Goal: Task Accomplishment & Management: Manage account settings

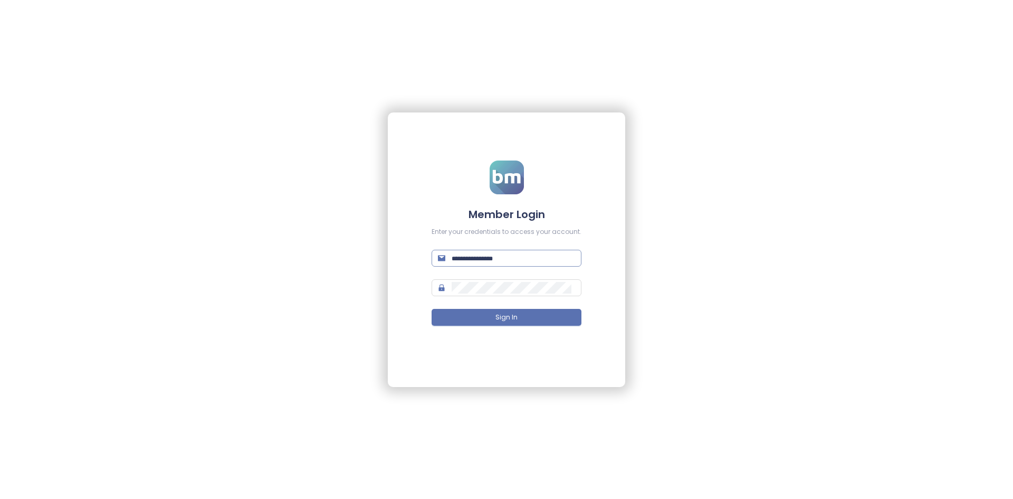
type input "**********"
click at [518, 260] on input "**********" at bounding box center [514, 258] width 124 height 12
drag, startPoint x: 570, startPoint y: 260, endPoint x: 413, endPoint y: 252, distance: 156.4
click at [414, 253] on div "**********" at bounding box center [507, 249] width 238 height 274
paste input "text"
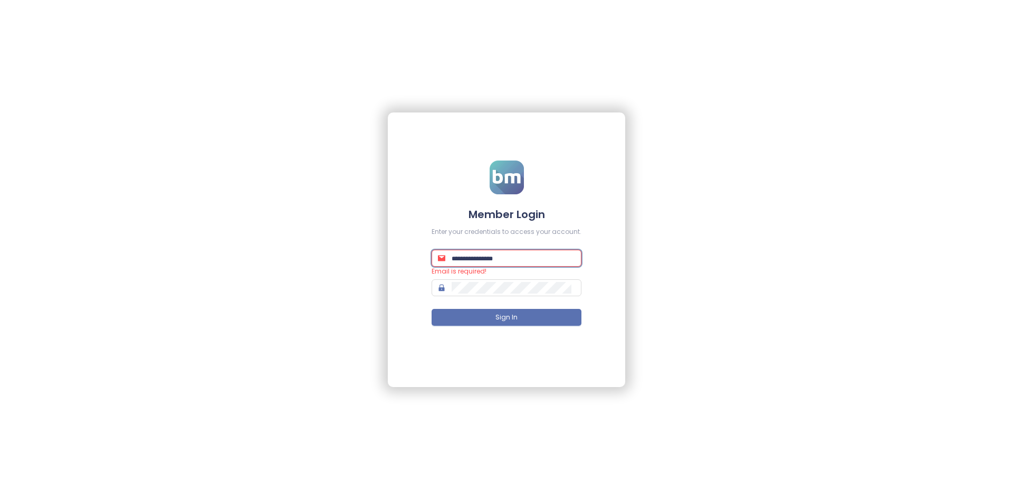
paste input "text"
paste input "**********"
type input "**********"
click at [424, 287] on div "**********" at bounding box center [507, 249] width 238 height 274
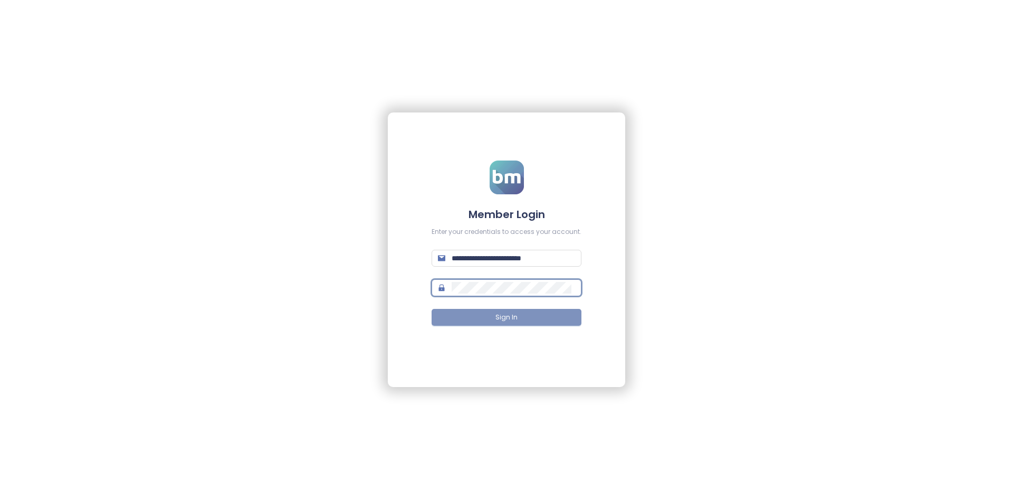
click at [475, 312] on button "Sign In" at bounding box center [507, 317] width 150 height 17
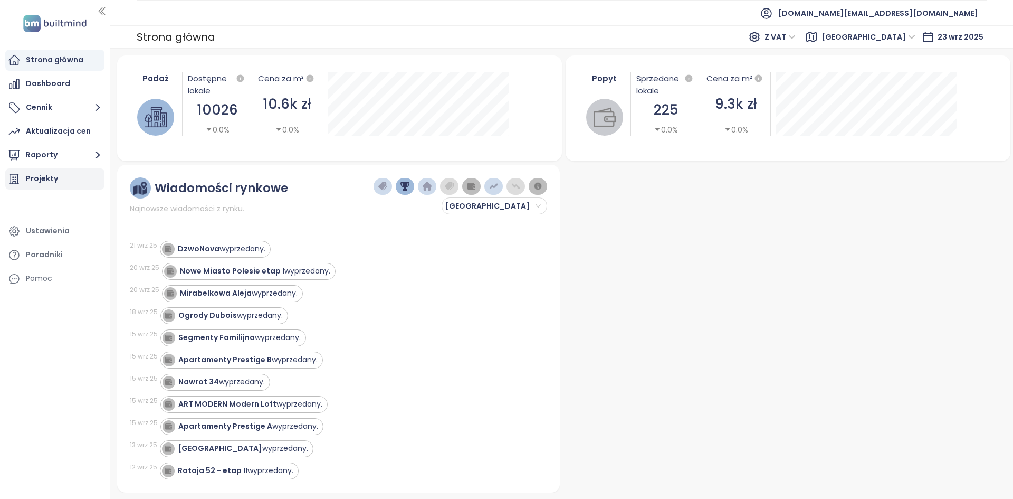
click at [72, 172] on div "Projekty" at bounding box center [54, 178] width 99 height 21
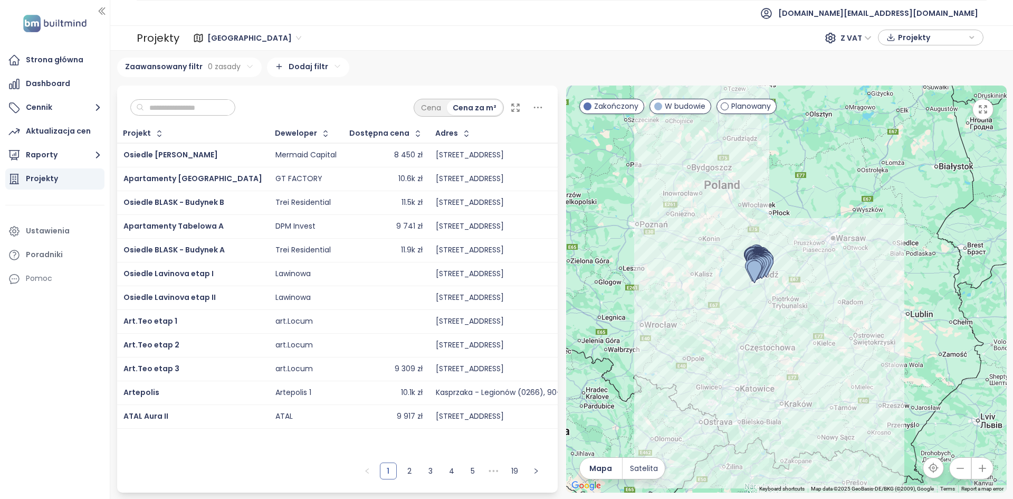
click at [223, 41] on span "Łódź" at bounding box center [254, 38] width 94 height 16
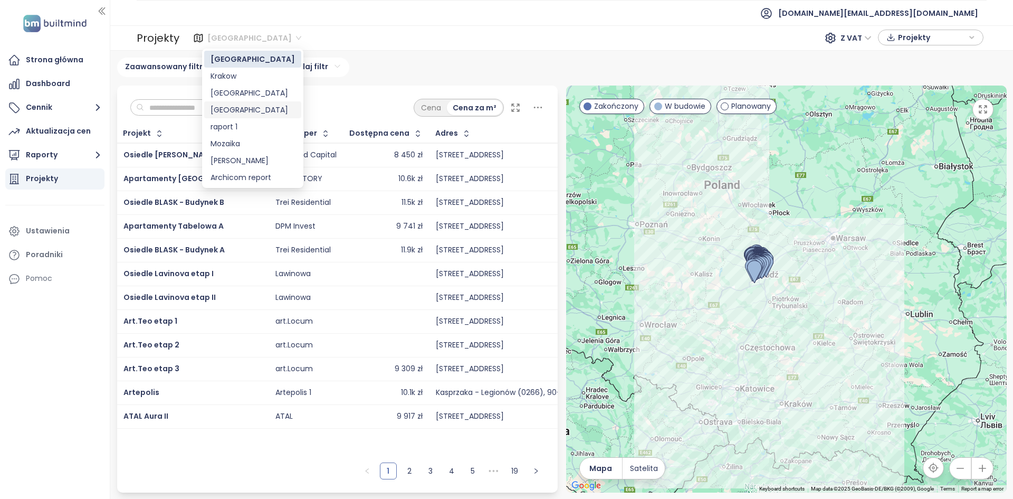
click at [247, 106] on div "Warszawa" at bounding box center [253, 110] width 84 height 12
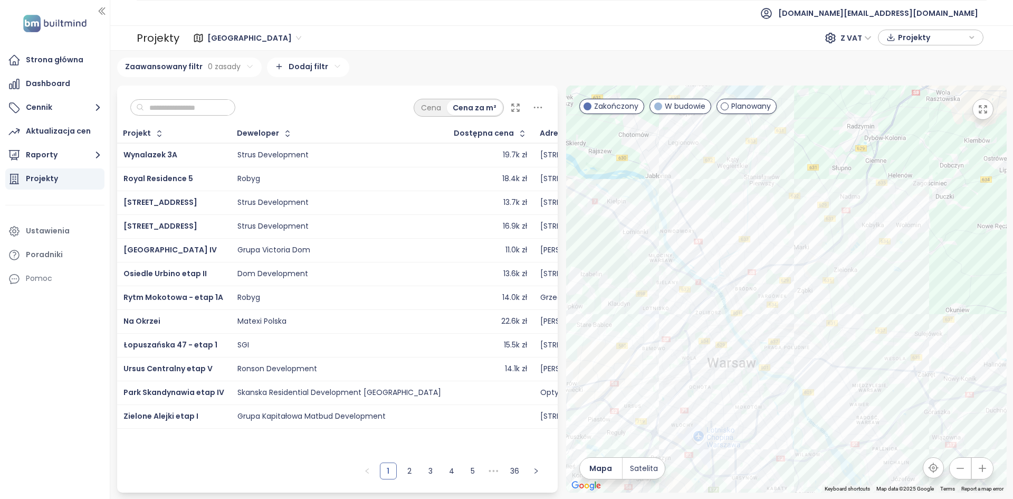
drag, startPoint x: 765, startPoint y: 350, endPoint x: 746, endPoint y: 287, distance: 66.0
click at [746, 288] on div at bounding box center [786, 289] width 441 height 407
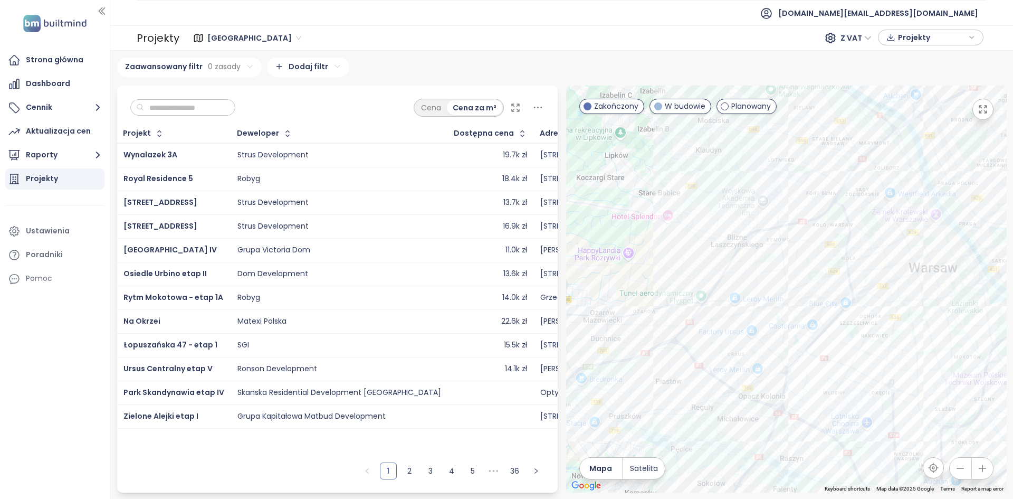
drag, startPoint x: 800, startPoint y: 270, endPoint x: 720, endPoint y: 279, distance: 80.2
click at [720, 279] on div at bounding box center [786, 289] width 441 height 407
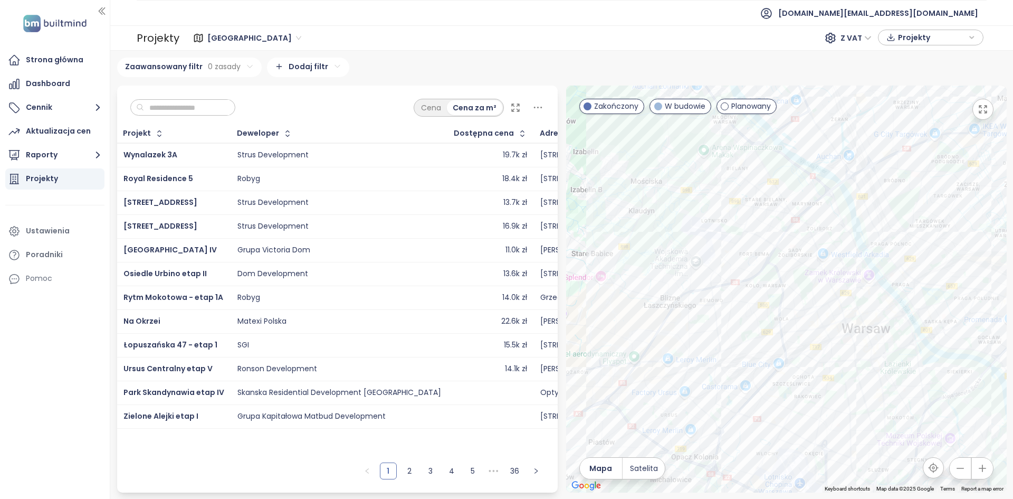
drag, startPoint x: 863, startPoint y: 344, endPoint x: 818, endPoint y: 327, distance: 48.6
click at [818, 327] on div at bounding box center [786, 289] width 441 height 407
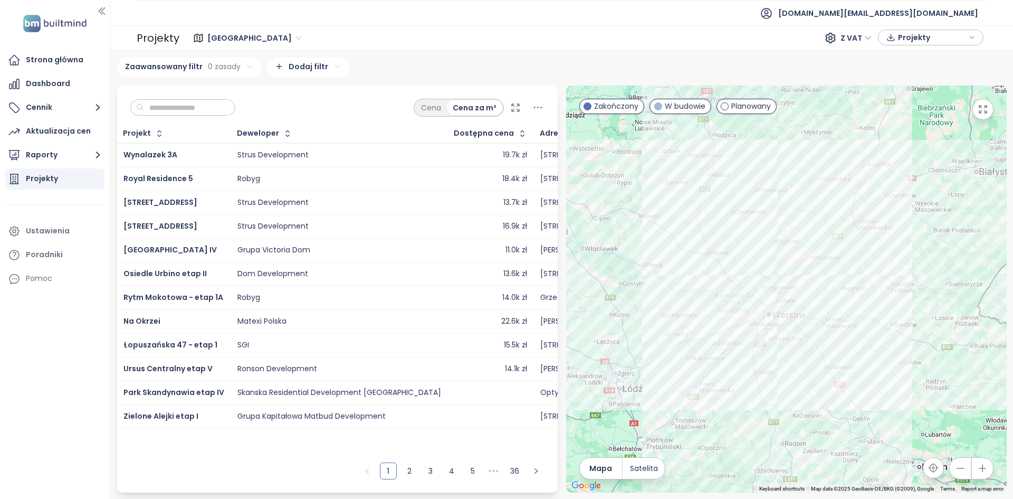
click at [770, 336] on div at bounding box center [786, 289] width 441 height 407
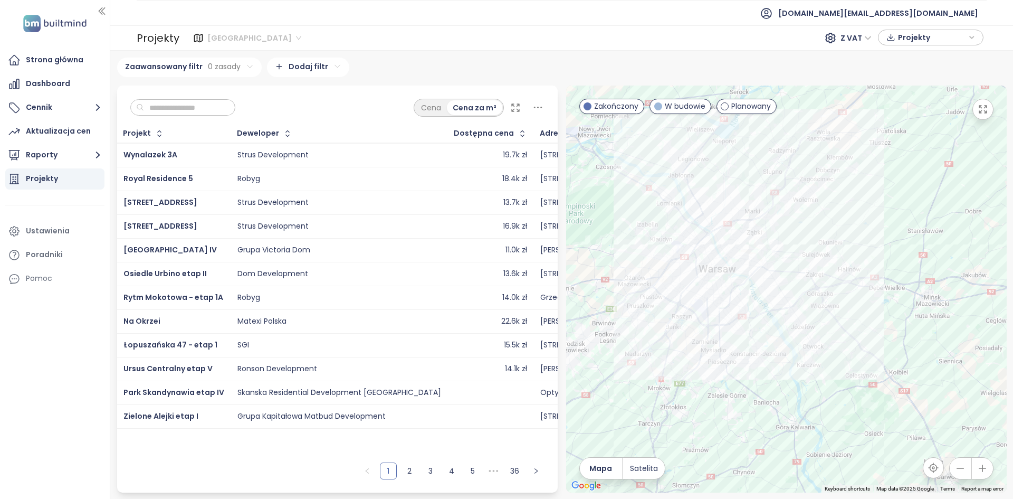
click at [241, 45] on span "Warszawa" at bounding box center [254, 38] width 94 height 16
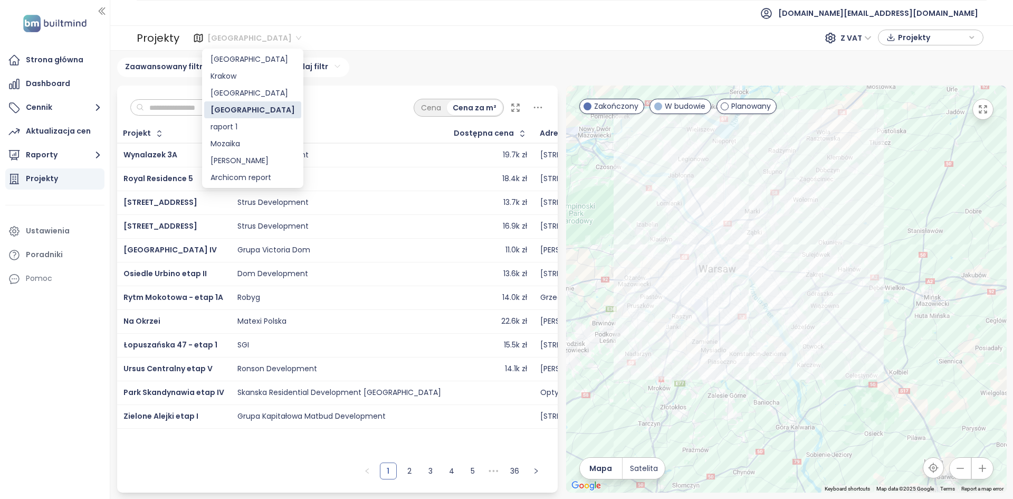
click at [345, 96] on div "Cena Cena za m²" at bounding box center [337, 105] width 441 height 39
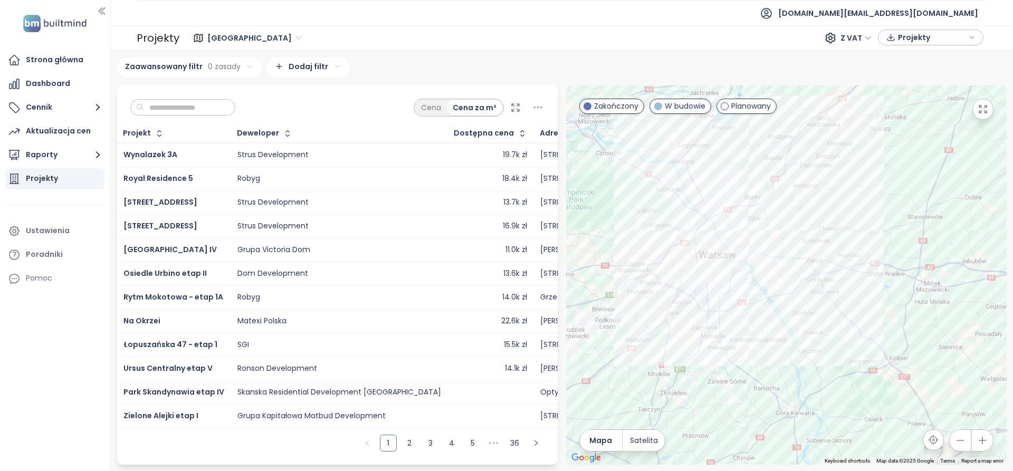
click at [244, 37] on span "Warszawa" at bounding box center [254, 38] width 94 height 16
click at [360, 67] on div "Zaawansowany filtr 0 zasady Dodaj filtr" at bounding box center [562, 68] width 890 height 20
click at [55, 149] on button "Raporty" at bounding box center [54, 155] width 99 height 21
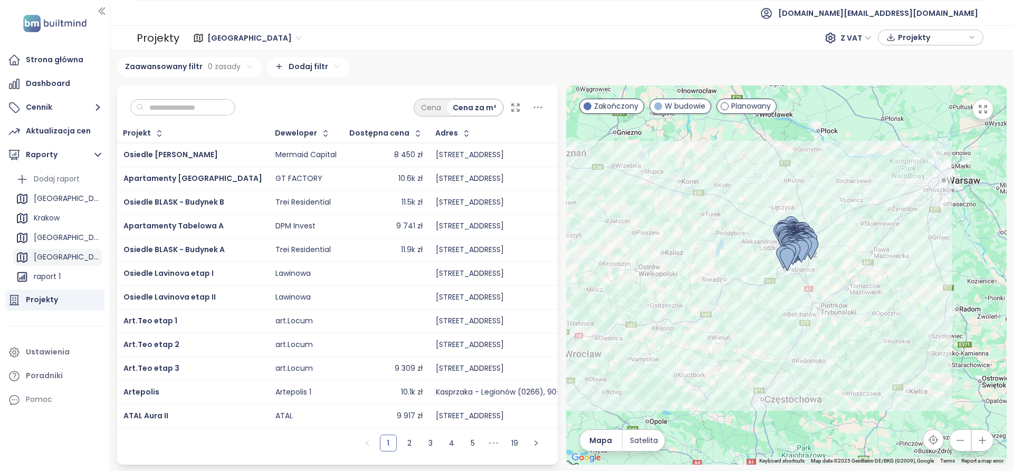
click at [81, 255] on div "Warszawa" at bounding box center [57, 257] width 89 height 17
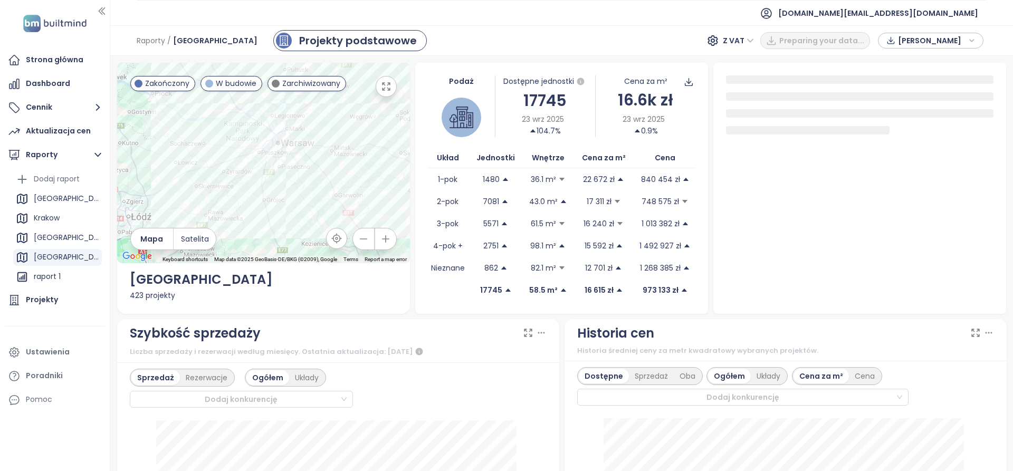
drag, startPoint x: 317, startPoint y: 148, endPoint x: 285, endPoint y: 226, distance: 84.5
click at [285, 226] on div at bounding box center [263, 163] width 293 height 201
drag, startPoint x: 287, startPoint y: 160, endPoint x: 259, endPoint y: 235, distance: 80.0
click at [259, 235] on div at bounding box center [263, 163] width 293 height 201
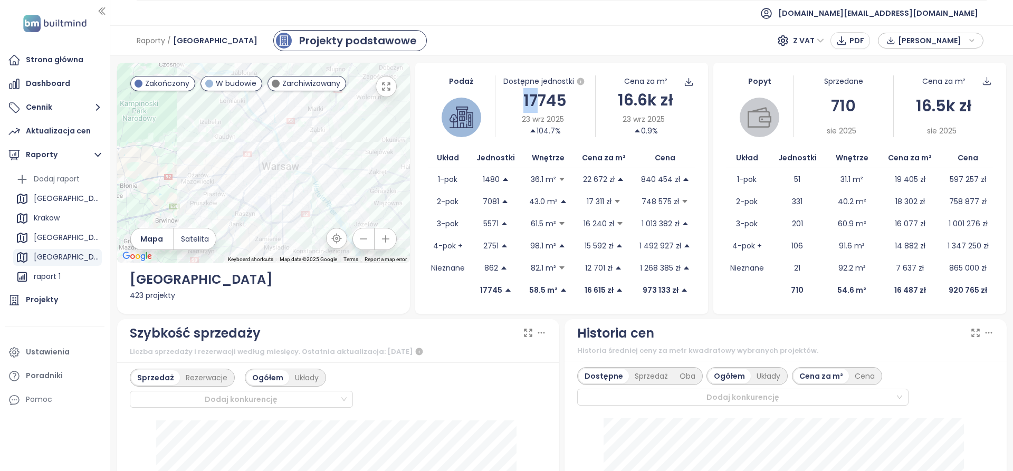
drag, startPoint x: 518, startPoint y: 101, endPoint x: 533, endPoint y: 103, distance: 15.0
click at [533, 103] on div "17745" at bounding box center [546, 100] width 100 height 25
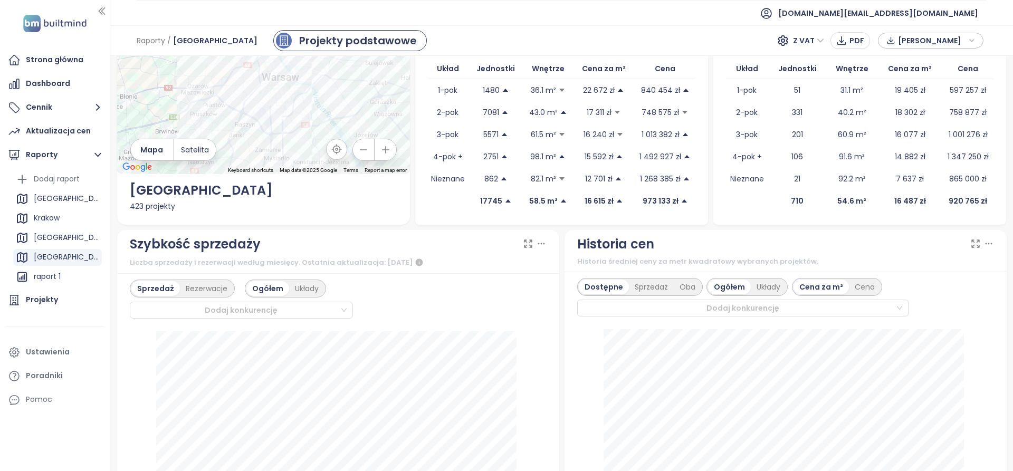
scroll to position [158, 0]
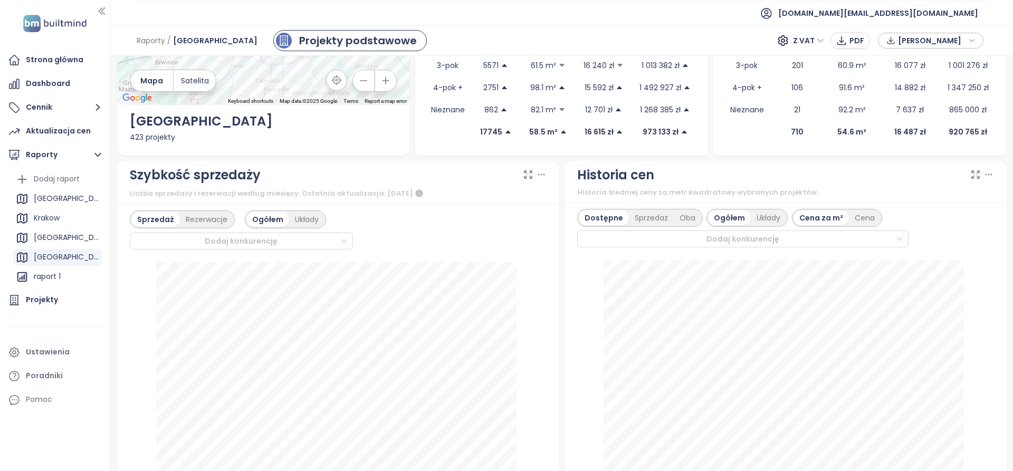
click at [60, 352] on div "Ustawienia" at bounding box center [48, 352] width 44 height 13
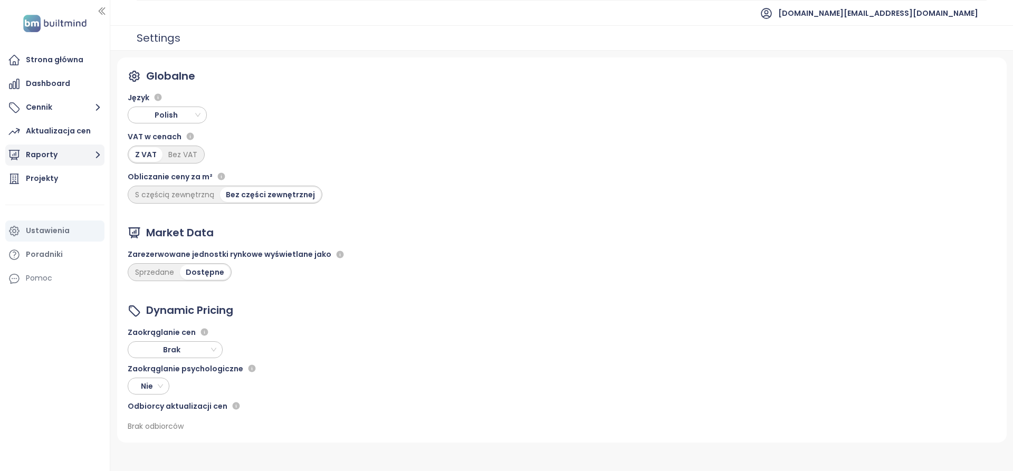
click at [84, 162] on button "Raporty" at bounding box center [54, 155] width 99 height 21
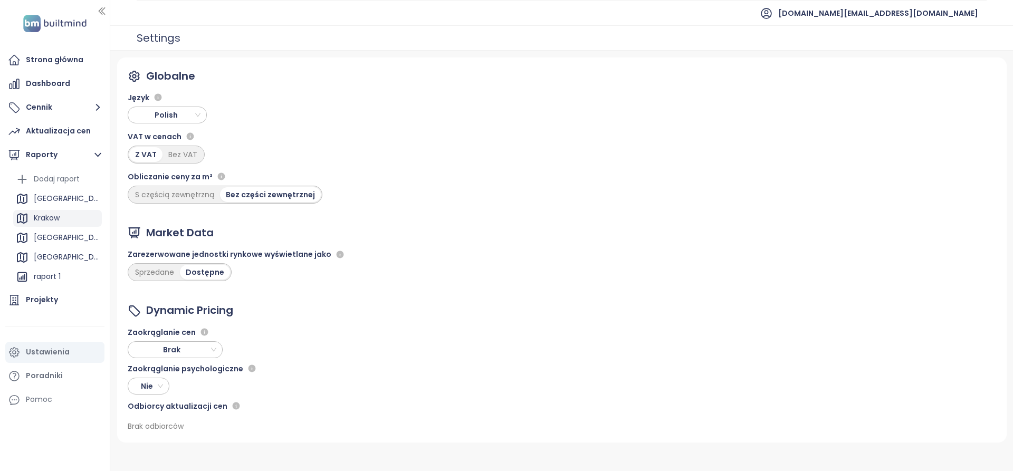
click at [67, 222] on div "Krakow" at bounding box center [57, 218] width 89 height 17
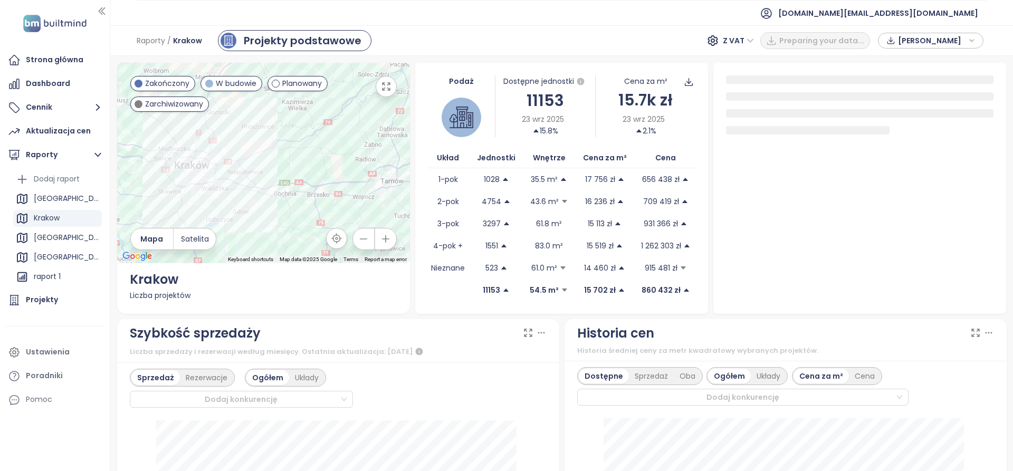
drag, startPoint x: 273, startPoint y: 169, endPoint x: 321, endPoint y: 180, distance: 49.2
click at [321, 180] on div at bounding box center [263, 163] width 293 height 201
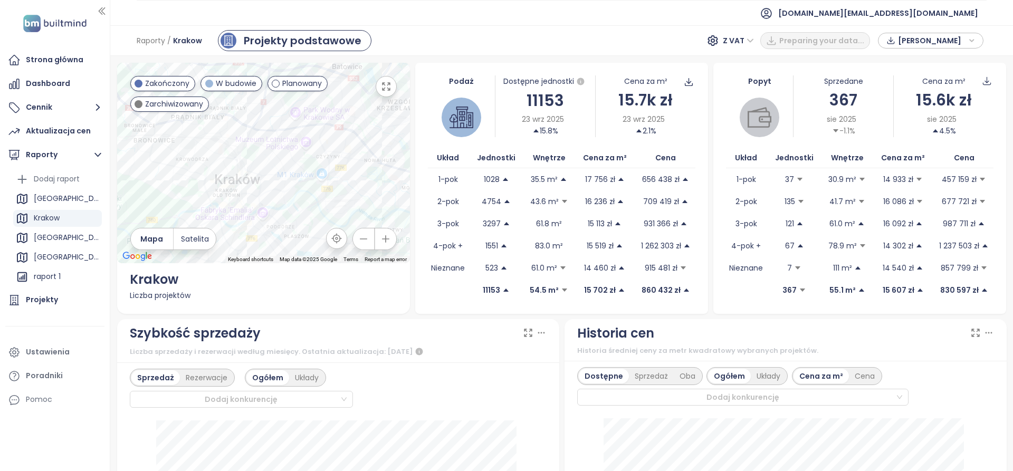
drag, startPoint x: 299, startPoint y: 186, endPoint x: 297, endPoint y: 167, distance: 18.6
click at [297, 168] on div at bounding box center [263, 163] width 293 height 201
click at [65, 235] on div "Poznań" at bounding box center [57, 238] width 89 height 17
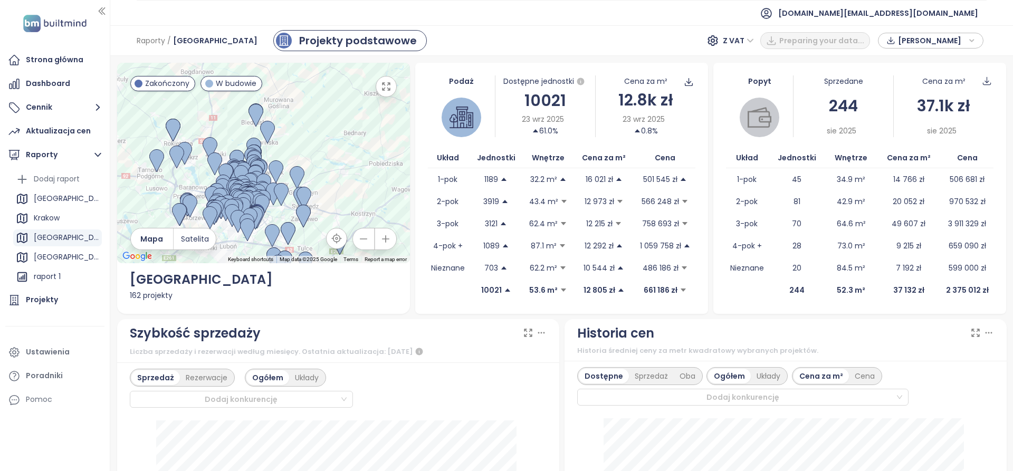
drag, startPoint x: 260, startPoint y: 217, endPoint x: 240, endPoint y: 186, distance: 37.2
click at [240, 197] on img at bounding box center [243, 208] width 15 height 23
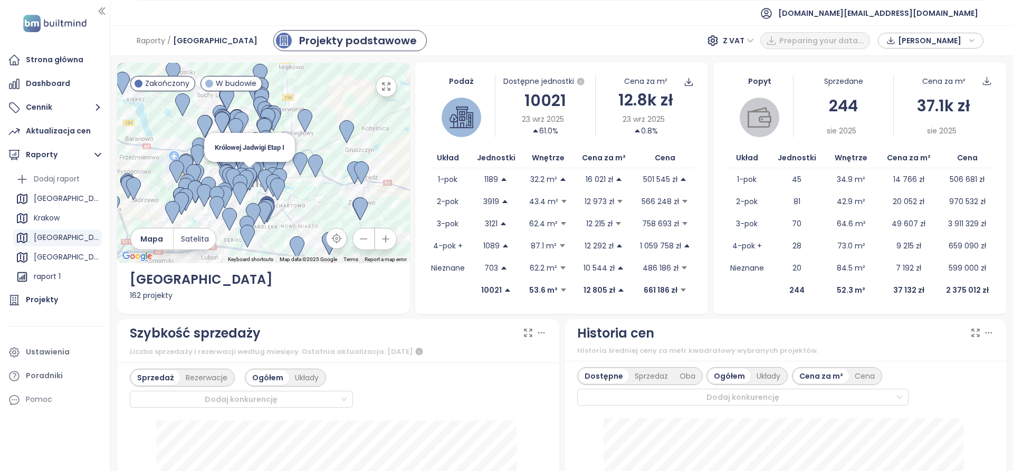
drag, startPoint x: 243, startPoint y: 194, endPoint x: 253, endPoint y: 177, distance: 19.6
click at [274, 145] on div "To navigate, press the arrow keys." at bounding box center [420, 145] width 293 height 0
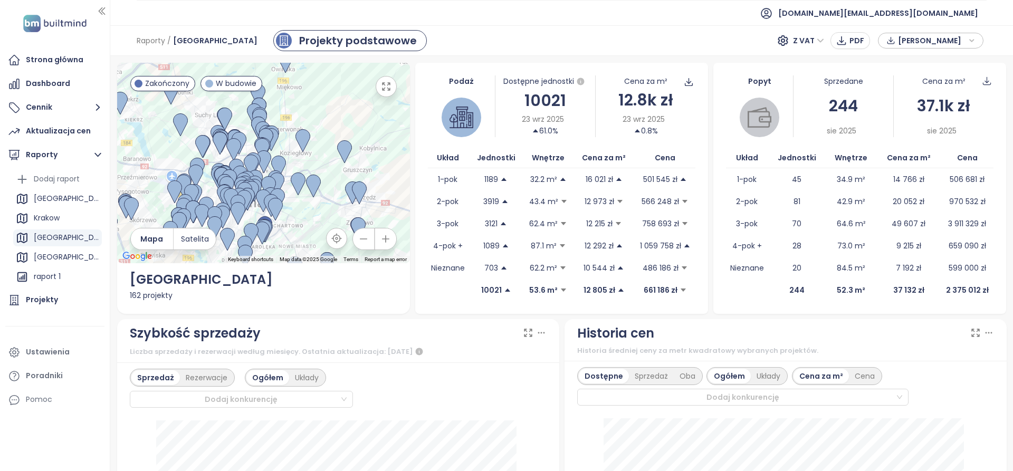
drag, startPoint x: 317, startPoint y: 228, endPoint x: 325, endPoint y: 186, distance: 42.5
click at [325, 187] on div at bounding box center [263, 163] width 293 height 201
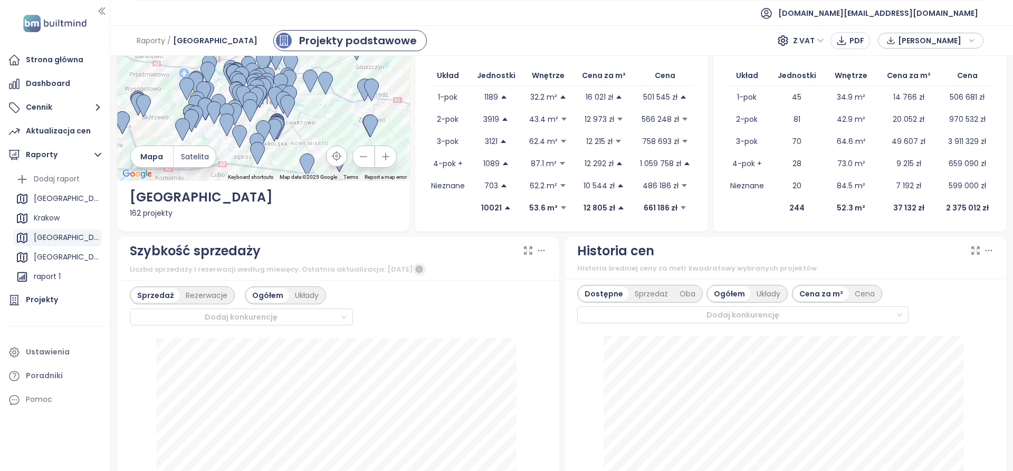
scroll to position [158, 0]
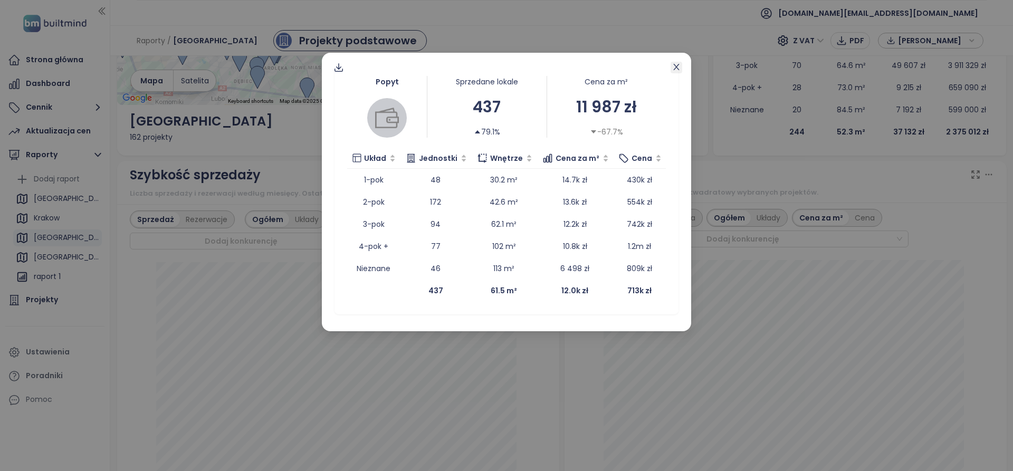
click at [677, 71] on span "Close" at bounding box center [677, 68] width 12 height 12
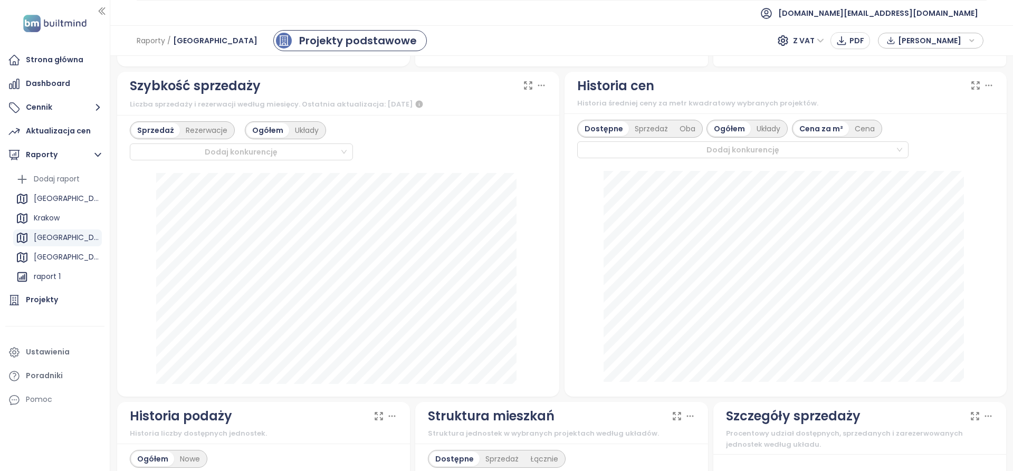
scroll to position [264, 0]
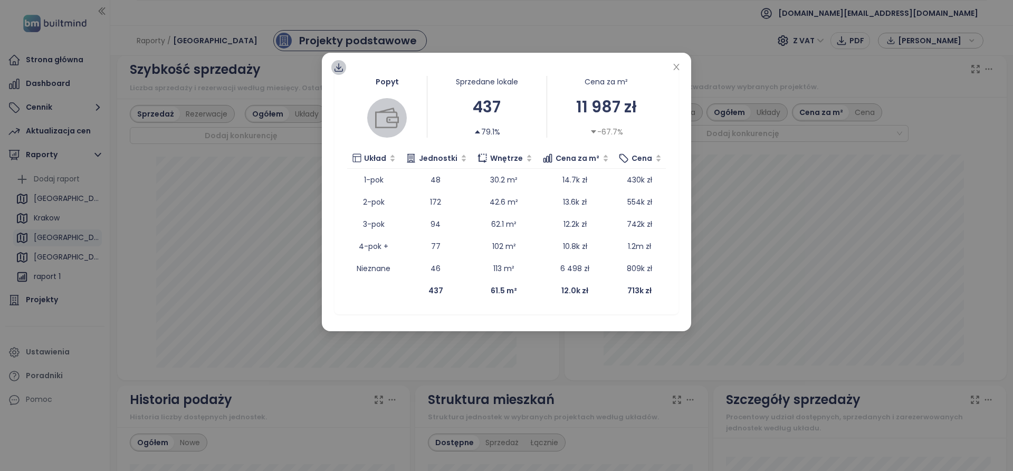
drag, startPoint x: 335, startPoint y: 69, endPoint x: 333, endPoint y: 86, distance: 16.5
click at [335, 70] on icon at bounding box center [339, 70] width 8 height 3
click at [345, 128] on span "Dane jako XLSX" at bounding box center [347, 130] width 60 height 12
click at [675, 69] on icon "close" at bounding box center [676, 67] width 8 height 8
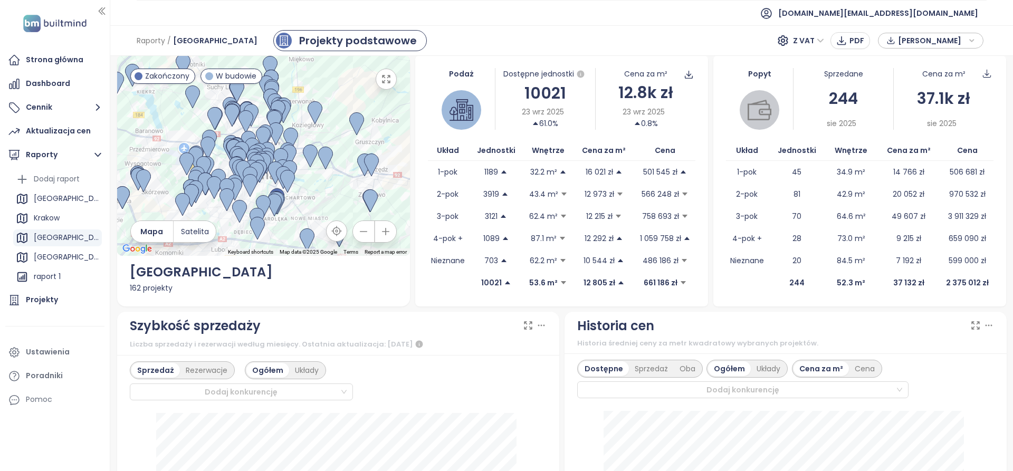
scroll to position [0, 0]
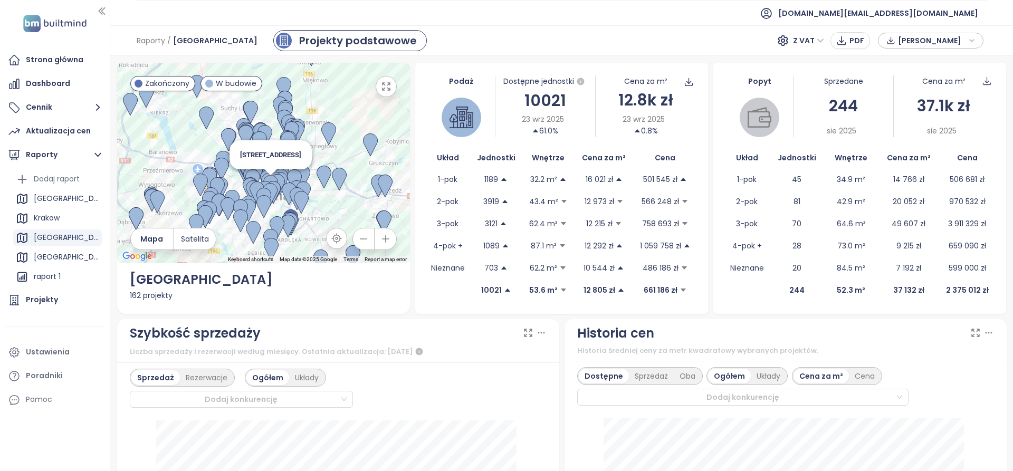
drag, startPoint x: 318, startPoint y: 143, endPoint x: 262, endPoint y: 178, distance: 65.7
click at [263, 178] on img at bounding box center [270, 186] width 15 height 23
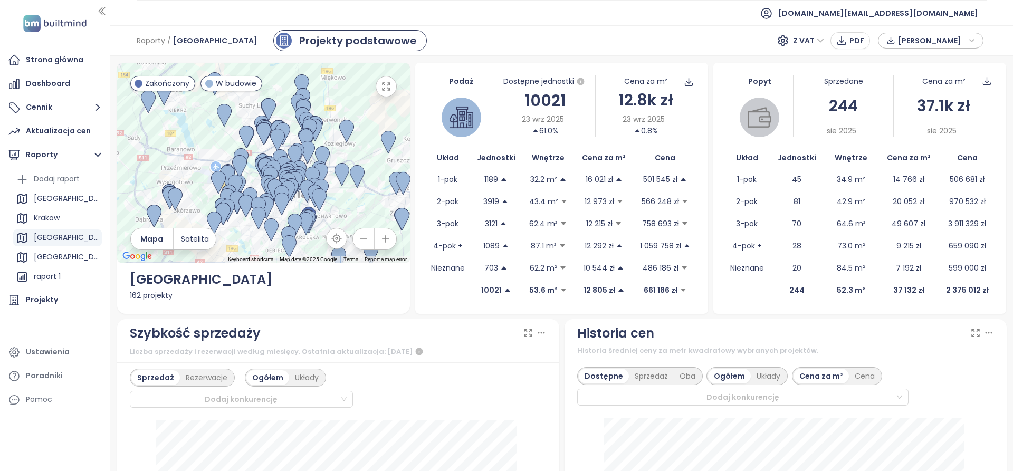
click at [57, 257] on div "Warszawa" at bounding box center [66, 257] width 65 height 13
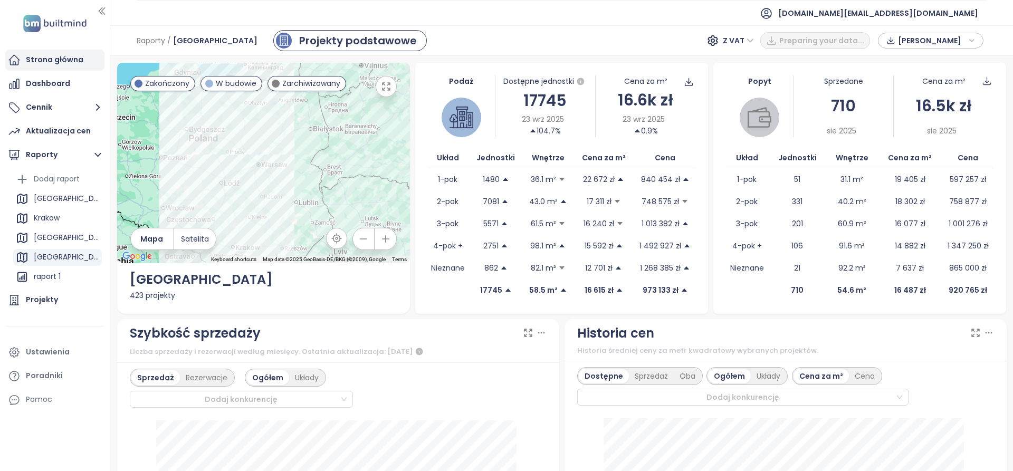
click at [54, 59] on div "Strona główna" at bounding box center [55, 59] width 58 height 13
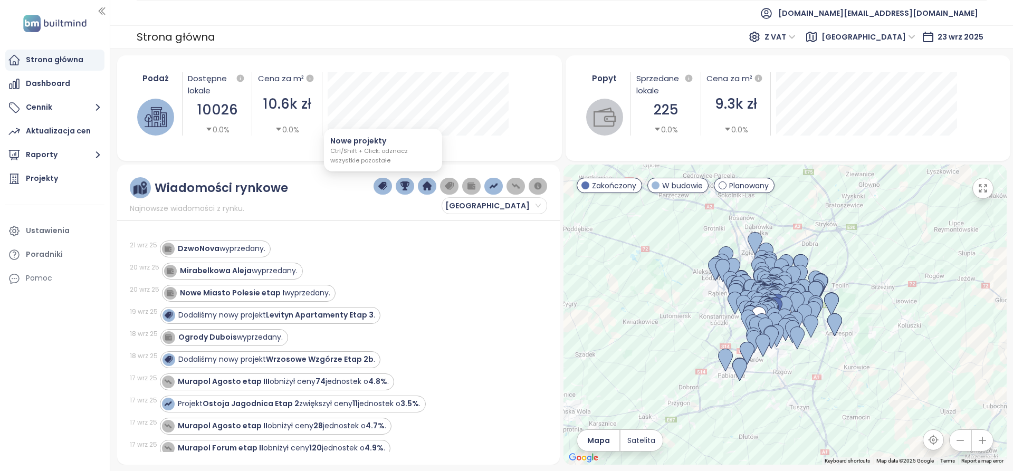
click at [381, 187] on img "button" at bounding box center [383, 187] width 10 height 10
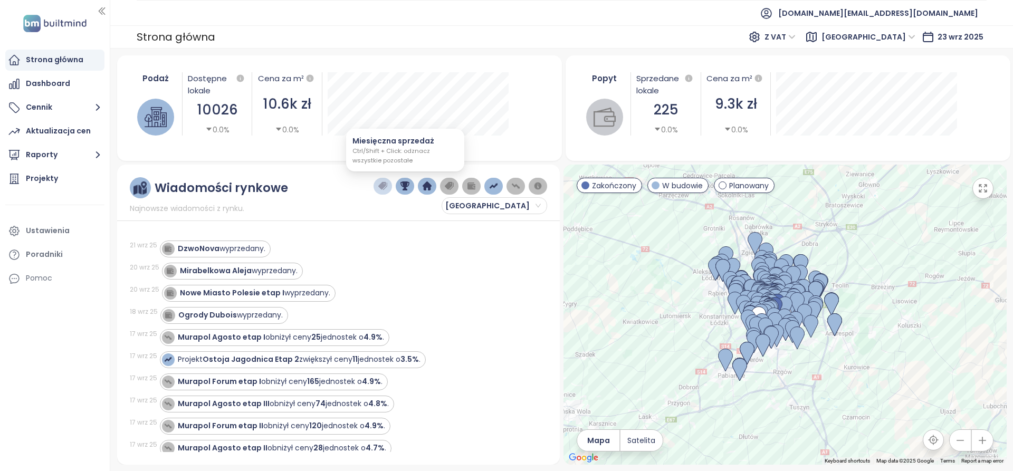
click at [401, 190] on img "button" at bounding box center [406, 187] width 10 height 10
click at [430, 184] on img "button" at bounding box center [428, 187] width 10 height 10
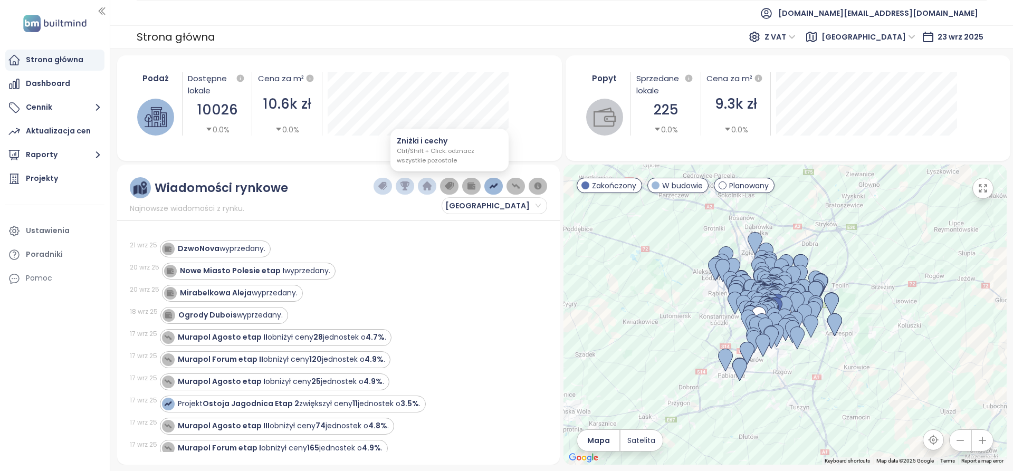
click at [452, 186] on img "button" at bounding box center [450, 187] width 10 height 10
click at [473, 187] on img "button" at bounding box center [472, 187] width 10 height 10
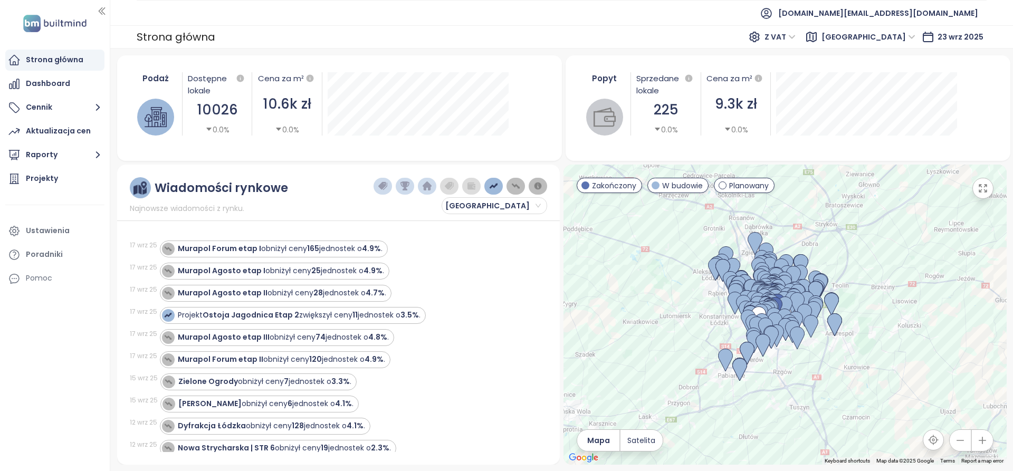
click at [503, 188] on button "button" at bounding box center [494, 186] width 18 height 17
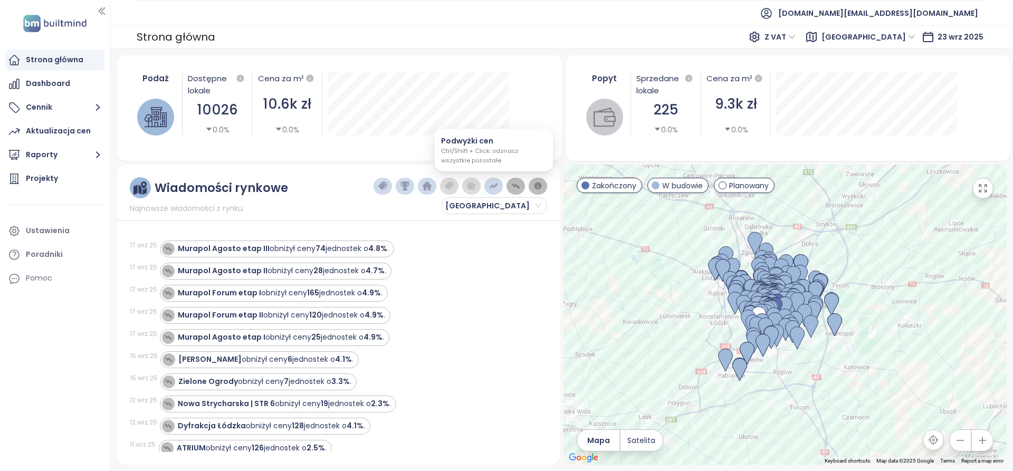
click at [511, 187] on img "button" at bounding box center [516, 187] width 10 height 10
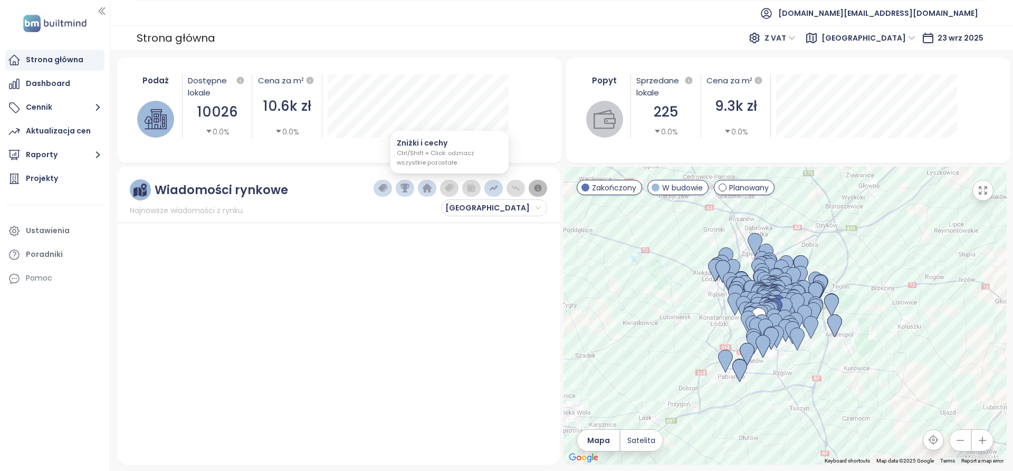
click at [450, 194] on button "button" at bounding box center [449, 188] width 18 height 17
click at [450, 191] on img "button" at bounding box center [450, 189] width 10 height 10
click at [428, 189] on img "button" at bounding box center [428, 189] width 10 height 10
click at [473, 187] on img "button" at bounding box center [472, 189] width 10 height 10
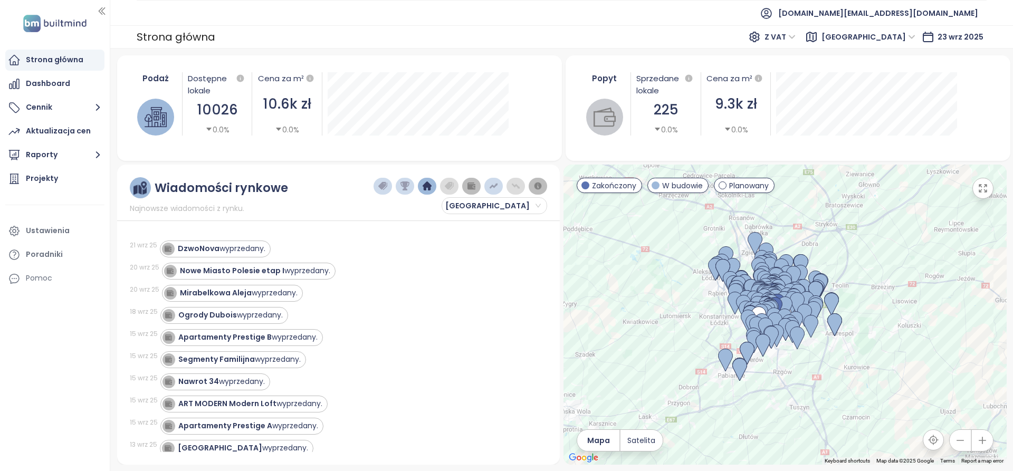
click at [414, 189] on button "button" at bounding box center [405, 186] width 18 height 17
click at [388, 188] on button "button" at bounding box center [383, 186] width 18 height 17
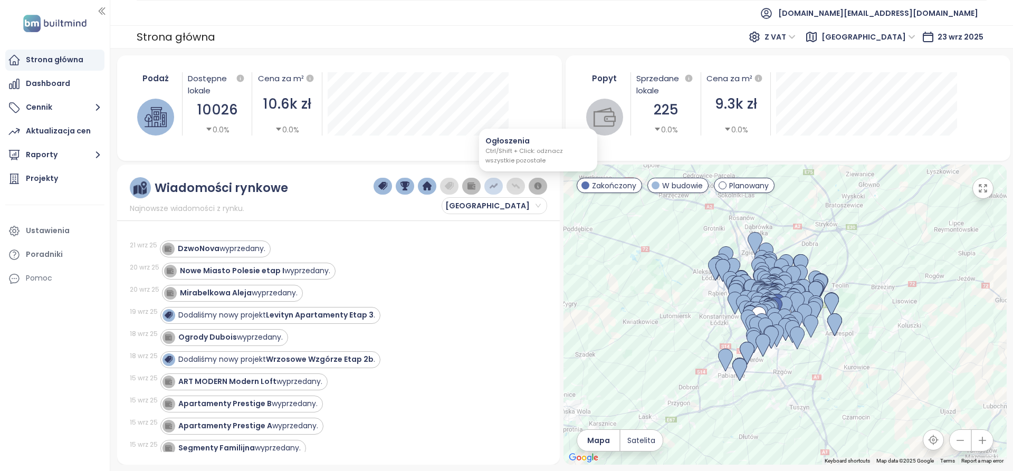
click at [535, 183] on img "button" at bounding box center [539, 187] width 10 height 10
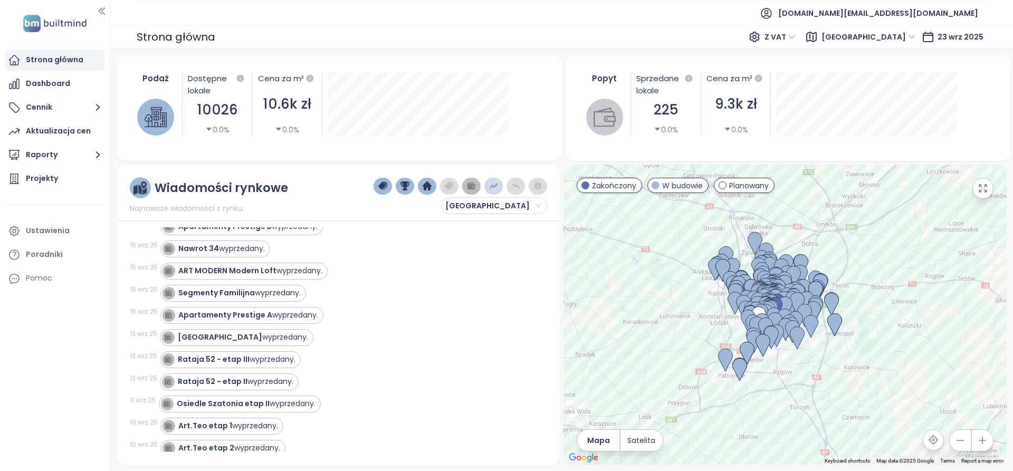
scroll to position [106, 0]
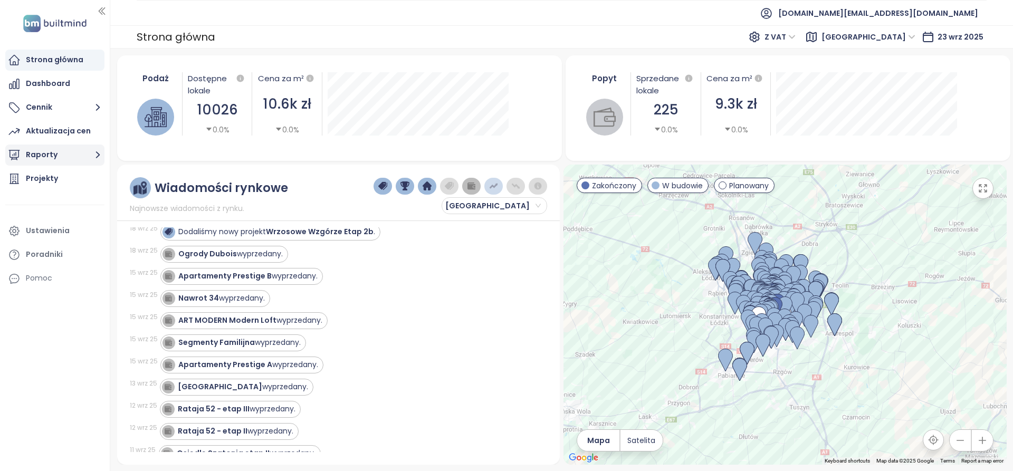
click at [85, 150] on button "Raporty" at bounding box center [54, 155] width 99 height 21
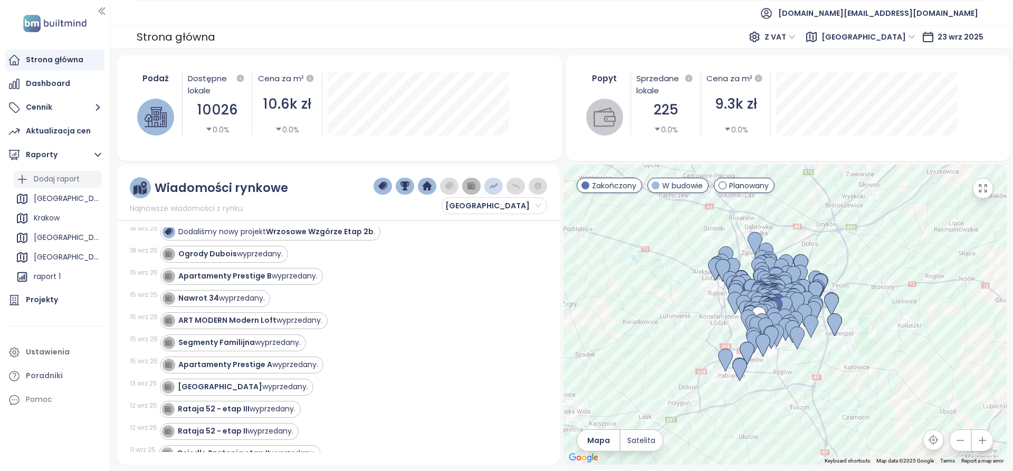
click at [64, 183] on div "Dodaj raport" at bounding box center [57, 179] width 46 height 13
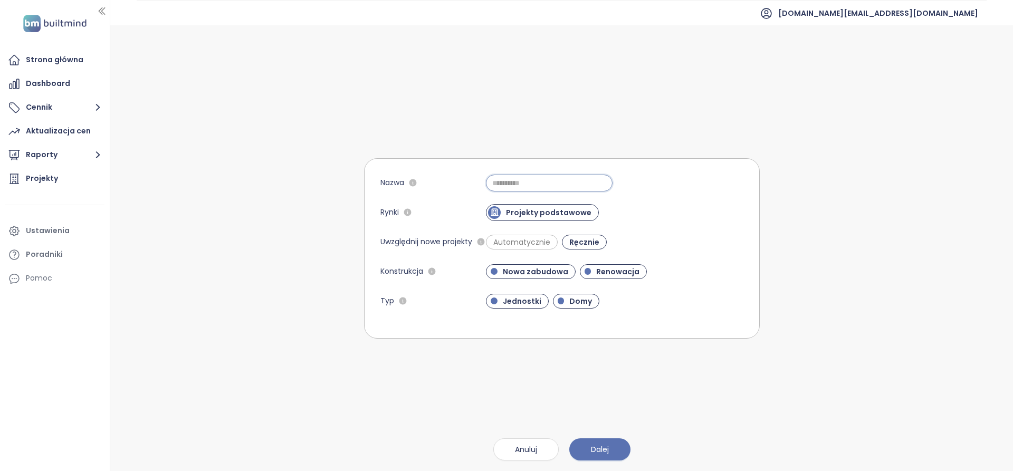
click at [519, 185] on input "Nazwa" at bounding box center [549, 183] width 127 height 17
type input "*"
type input "*******"
click at [605, 452] on span "Dalej" at bounding box center [600, 450] width 18 height 12
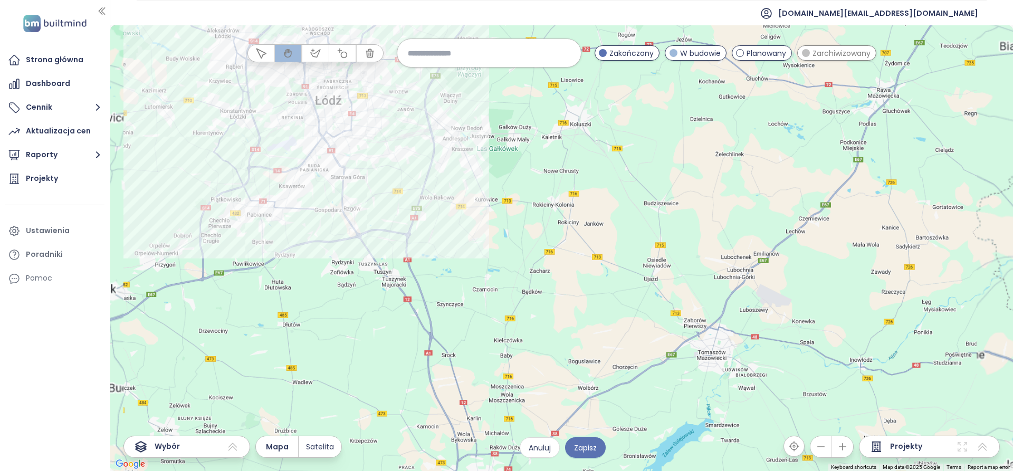
drag, startPoint x: 521, startPoint y: 224, endPoint x: 548, endPoint y: 268, distance: 52.1
click at [548, 268] on div at bounding box center [561, 248] width 903 height 446
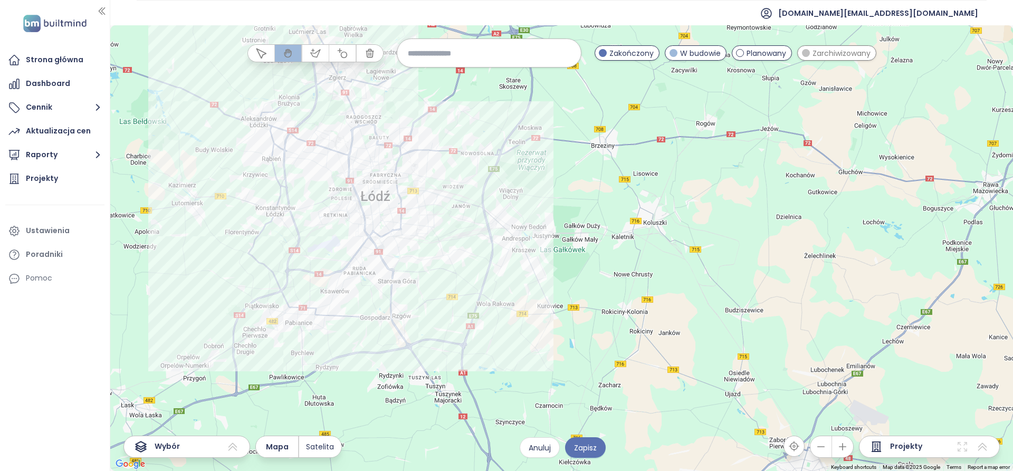
drag, startPoint x: 509, startPoint y: 296, endPoint x: 520, endPoint y: 312, distance: 19.5
click at [520, 312] on div at bounding box center [561, 248] width 903 height 446
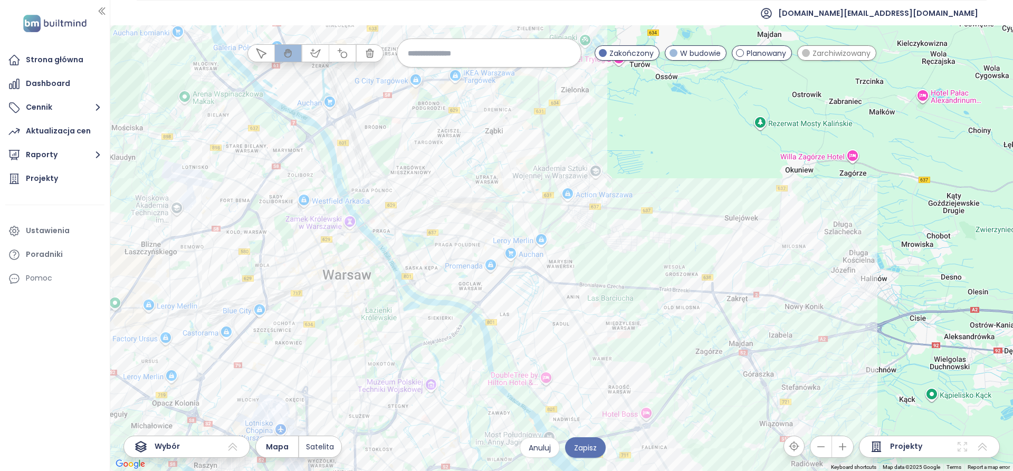
drag, startPoint x: 384, startPoint y: 279, endPoint x: 422, endPoint y: 275, distance: 38.2
click at [423, 275] on div at bounding box center [561, 248] width 903 height 446
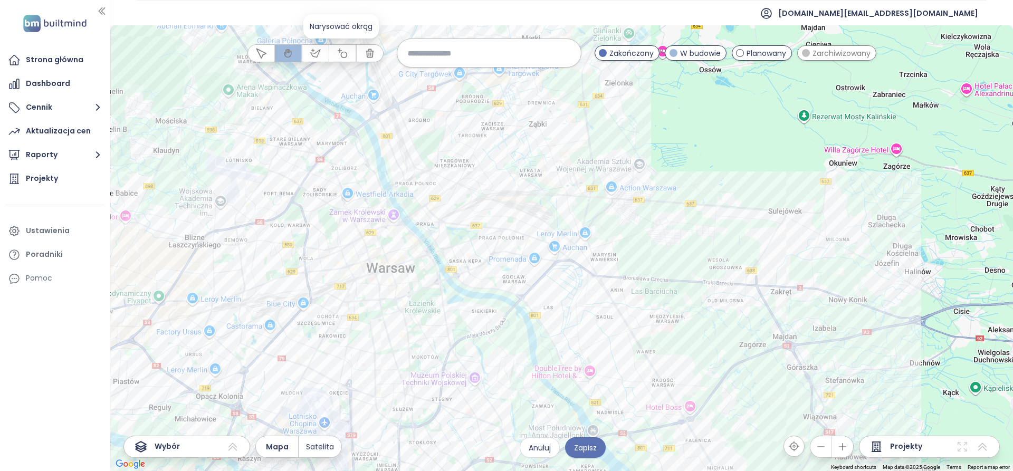
click at [340, 57] on icon "button" at bounding box center [342, 53] width 11 height 11
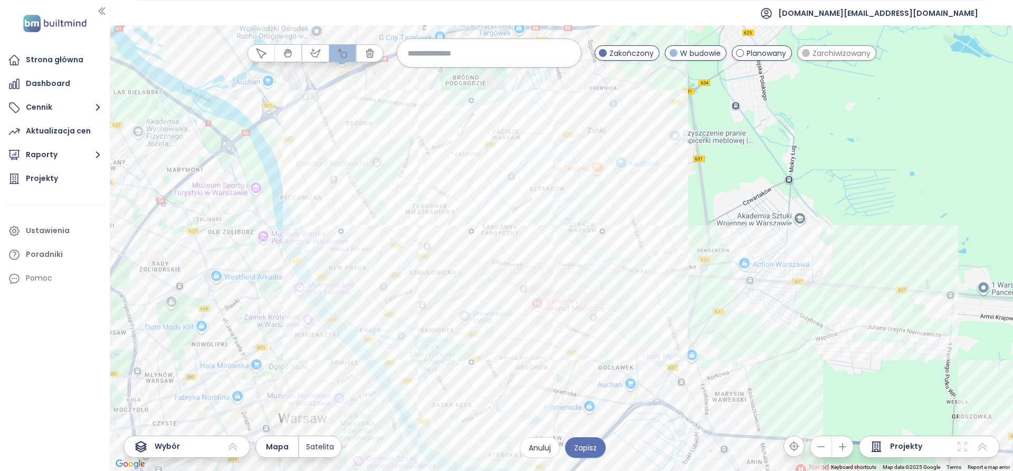
drag, startPoint x: 471, startPoint y: 234, endPoint x: 520, endPoint y: 110, distance: 133.4
click at [520, 110] on div at bounding box center [561, 248] width 903 height 446
click at [466, 194] on div at bounding box center [561, 248] width 903 height 446
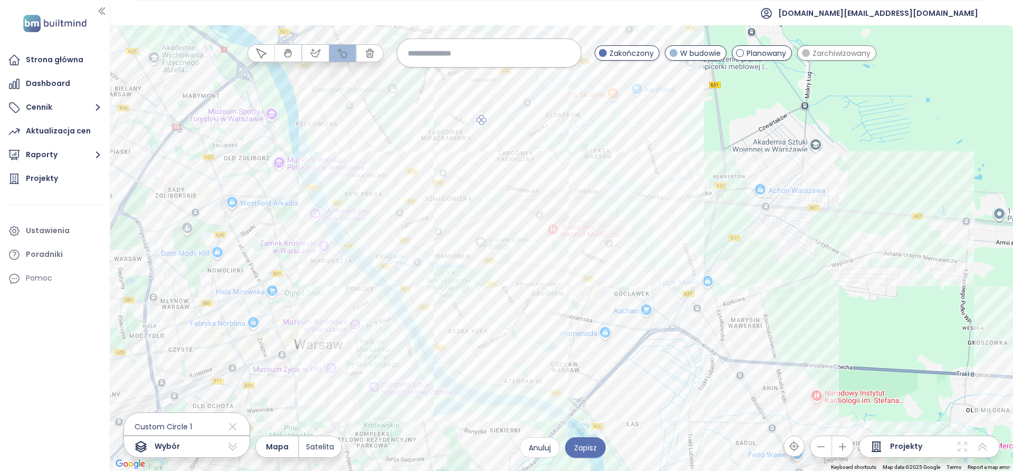
drag, startPoint x: 466, startPoint y: 198, endPoint x: 482, endPoint y: 123, distance: 76.6
click at [482, 123] on div at bounding box center [561, 248] width 903 height 446
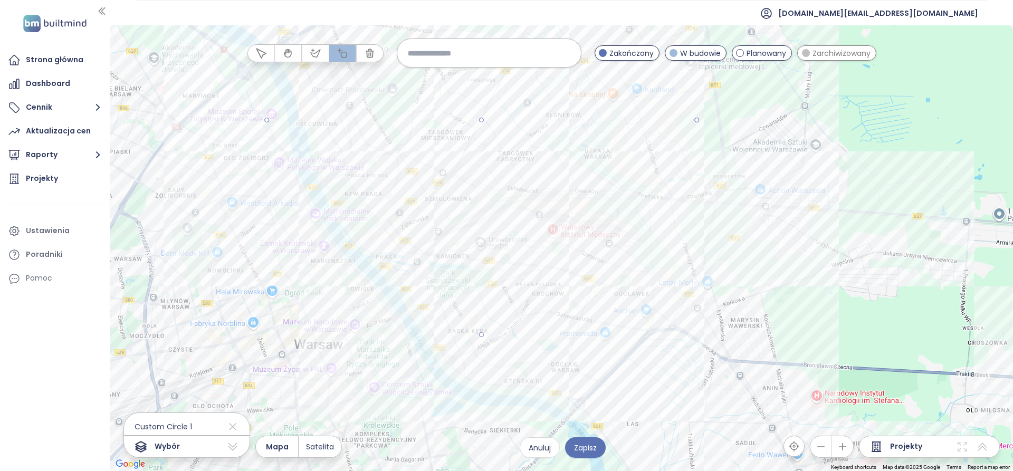
click at [583, 309] on div at bounding box center [561, 248] width 903 height 446
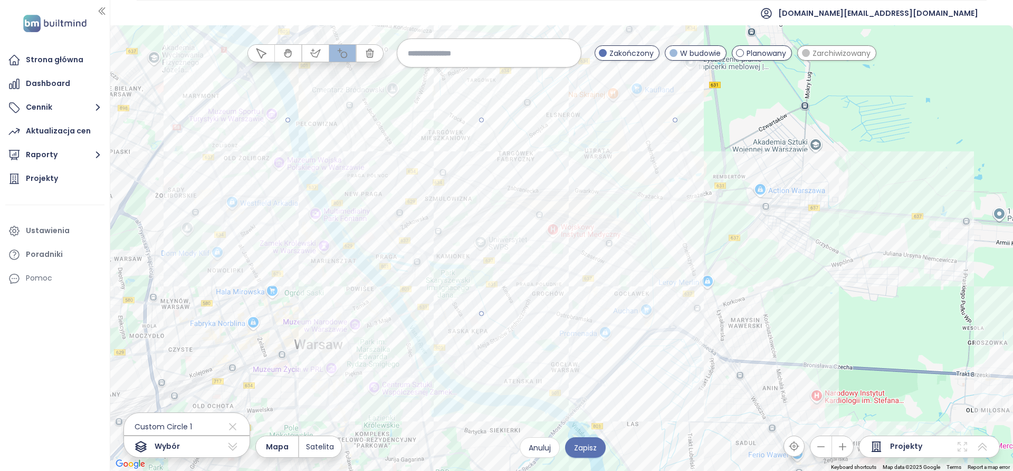
click at [571, 292] on div at bounding box center [561, 248] width 903 height 446
click at [514, 168] on div at bounding box center [561, 248] width 903 height 446
click at [582, 452] on span "Zapisz" at bounding box center [585, 448] width 23 height 12
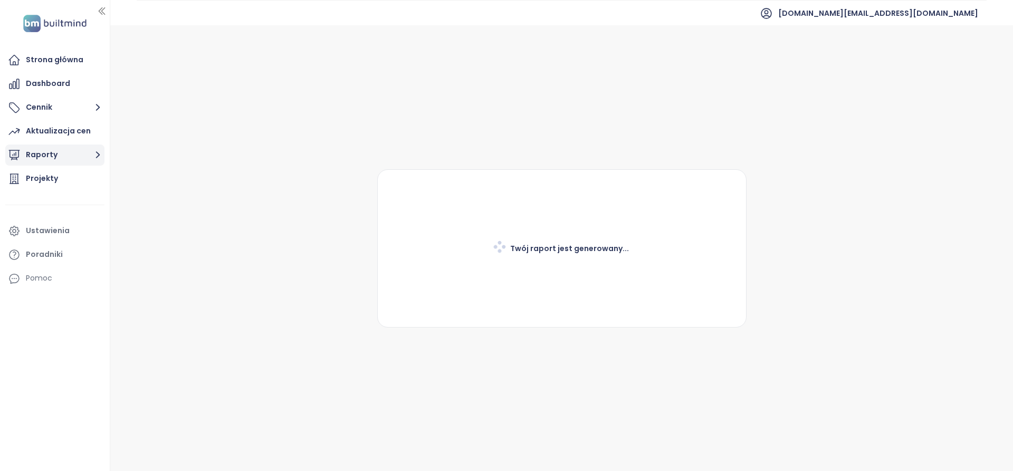
click at [101, 153] on icon "button" at bounding box center [97, 154] width 13 height 13
click at [97, 154] on icon "button" at bounding box center [97, 154] width 13 height 13
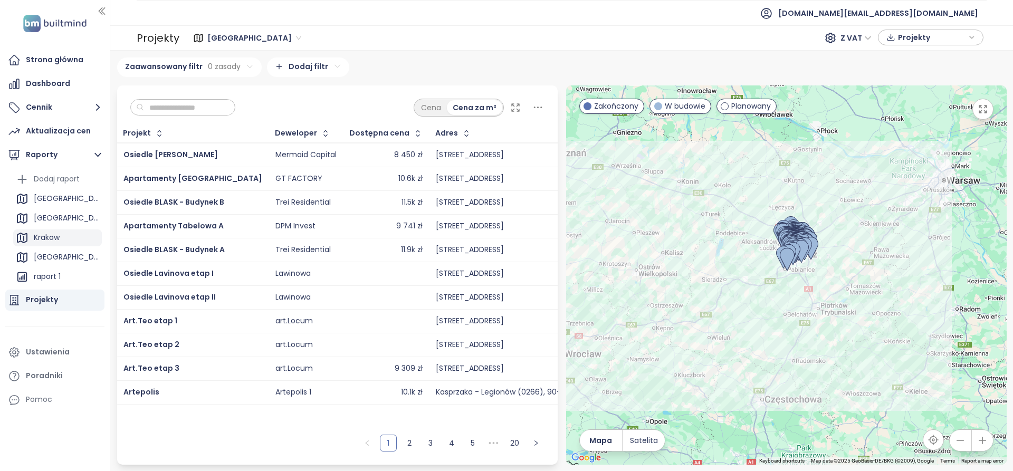
click at [65, 242] on div "Krakow" at bounding box center [57, 238] width 89 height 17
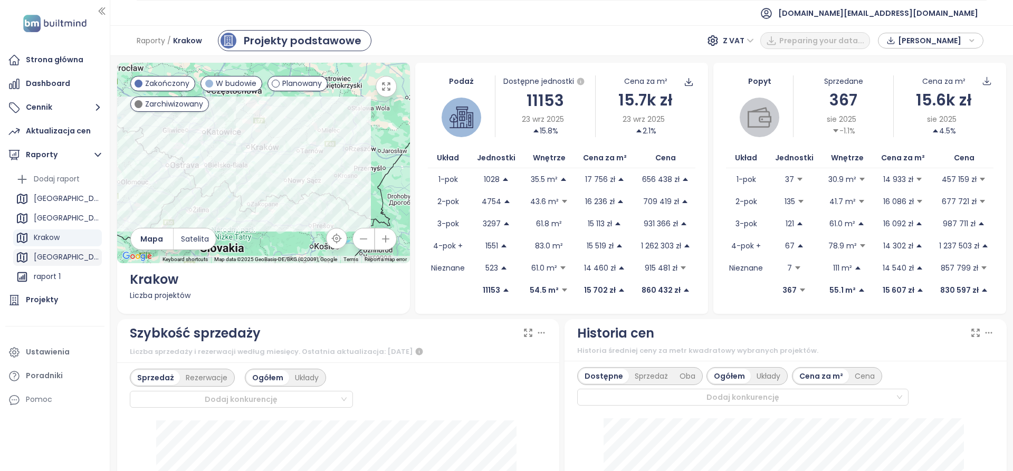
click at [62, 252] on div "Warszawa" at bounding box center [66, 257] width 65 height 13
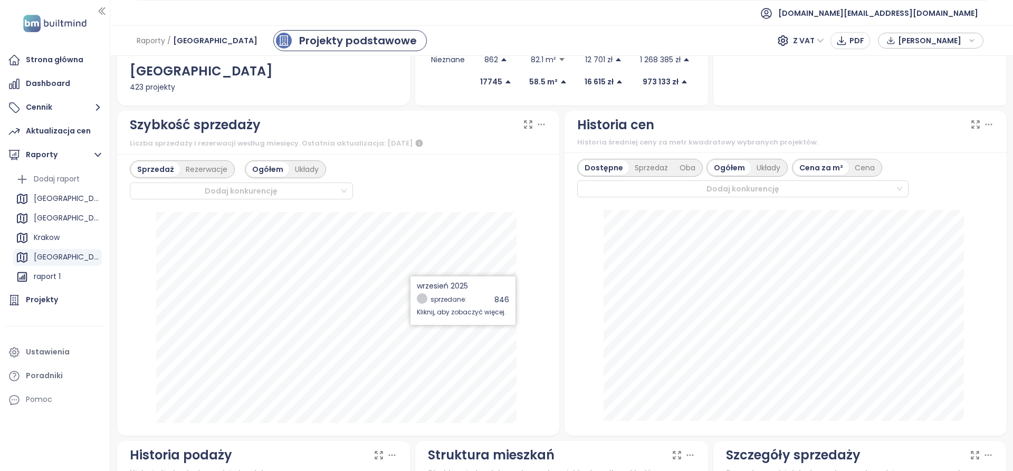
scroll to position [211, 0]
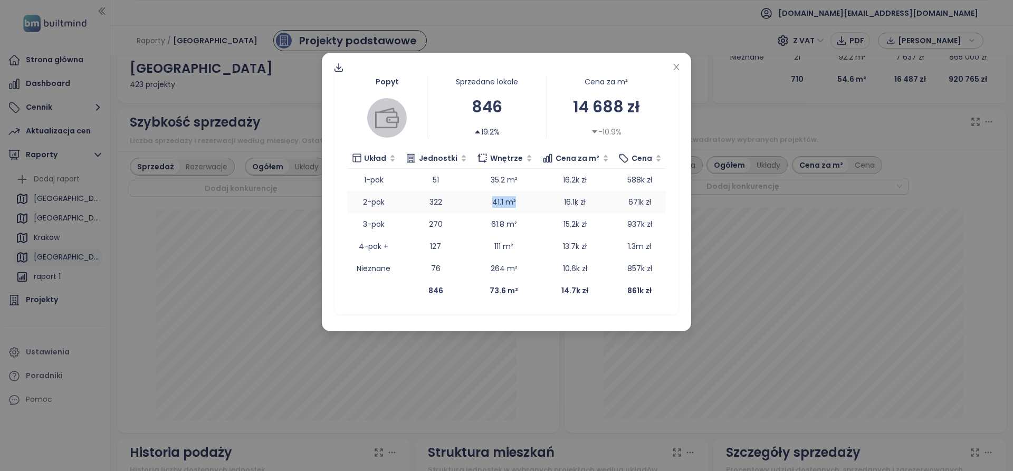
drag, startPoint x: 490, startPoint y: 202, endPoint x: 515, endPoint y: 204, distance: 24.9
click at [515, 204] on td "41.1 m²" at bounding box center [503, 202] width 65 height 22
drag, startPoint x: 431, startPoint y: 199, endPoint x: 444, endPoint y: 201, distance: 13.3
click at [444, 201] on td "322" at bounding box center [435, 202] width 71 height 22
click at [675, 70] on icon "close" at bounding box center [676, 67] width 8 height 8
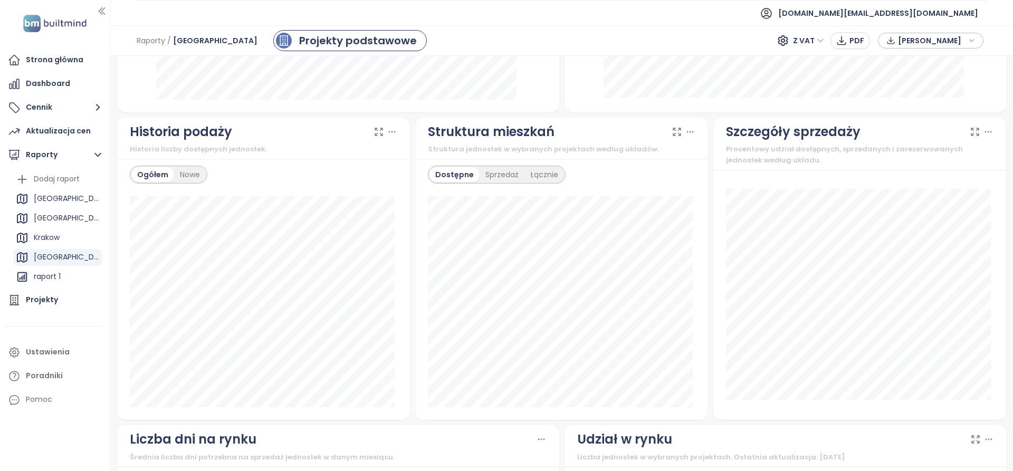
scroll to position [528, 0]
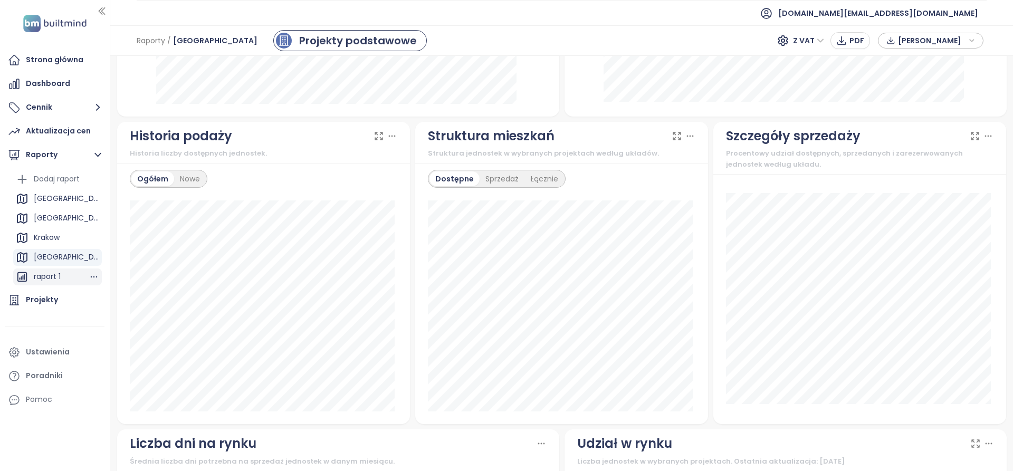
drag, startPoint x: 55, startPoint y: 274, endPoint x: 65, endPoint y: 268, distance: 12.0
click at [55, 273] on div "raport 1" at bounding box center [47, 276] width 27 height 13
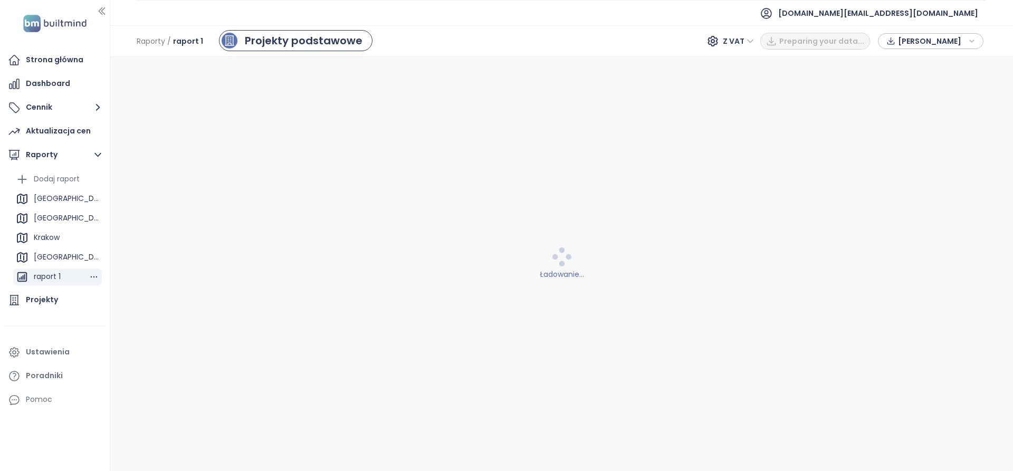
scroll to position [0, 0]
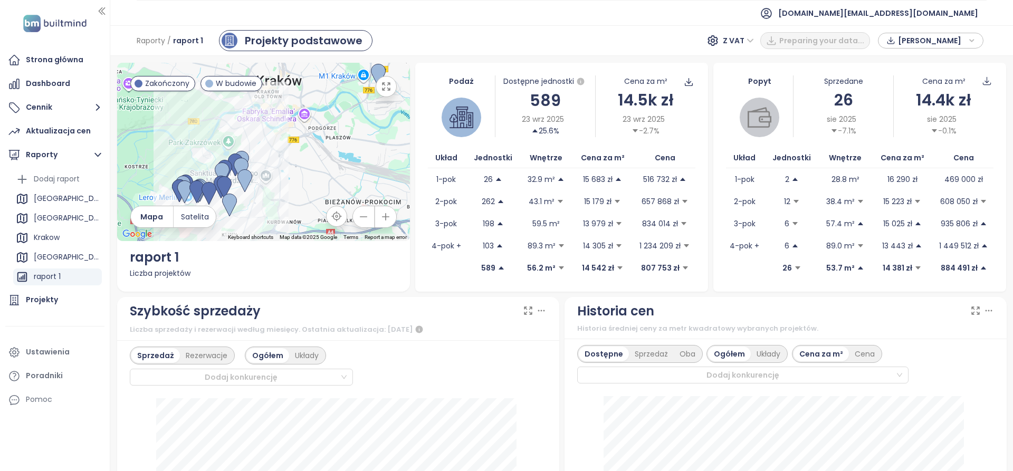
drag, startPoint x: 263, startPoint y: 202, endPoint x: 277, endPoint y: 202, distance: 14.3
click at [277, 202] on div at bounding box center [263, 152] width 293 height 178
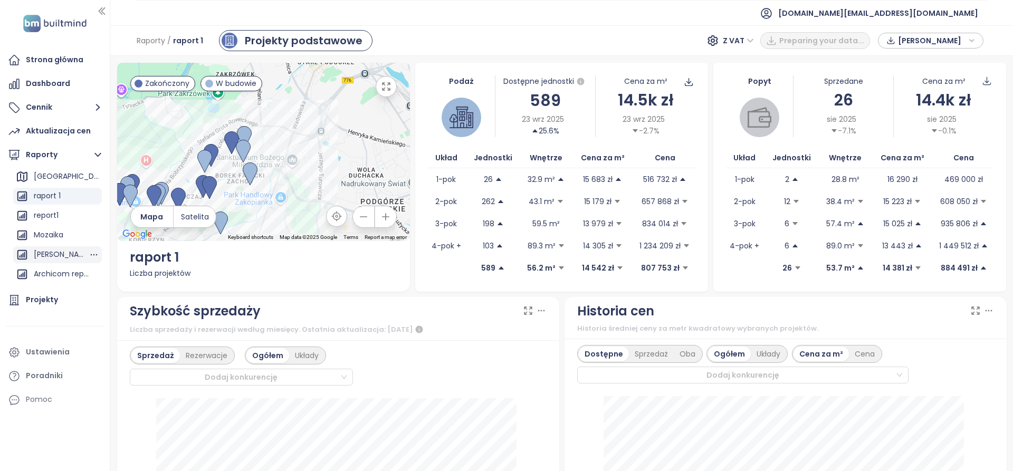
scroll to position [96, 0]
click at [57, 202] on div "report1" at bounding box center [46, 200] width 25 height 13
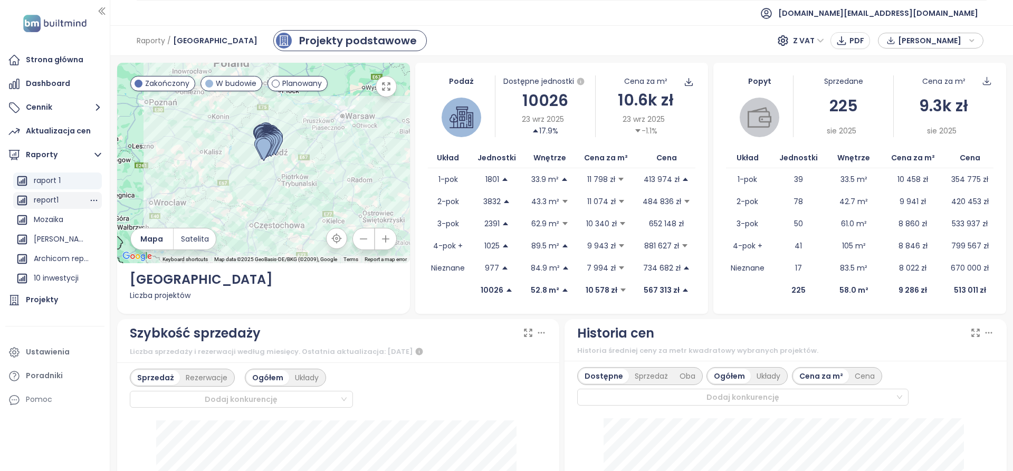
click at [62, 202] on div "report1" at bounding box center [57, 200] width 89 height 17
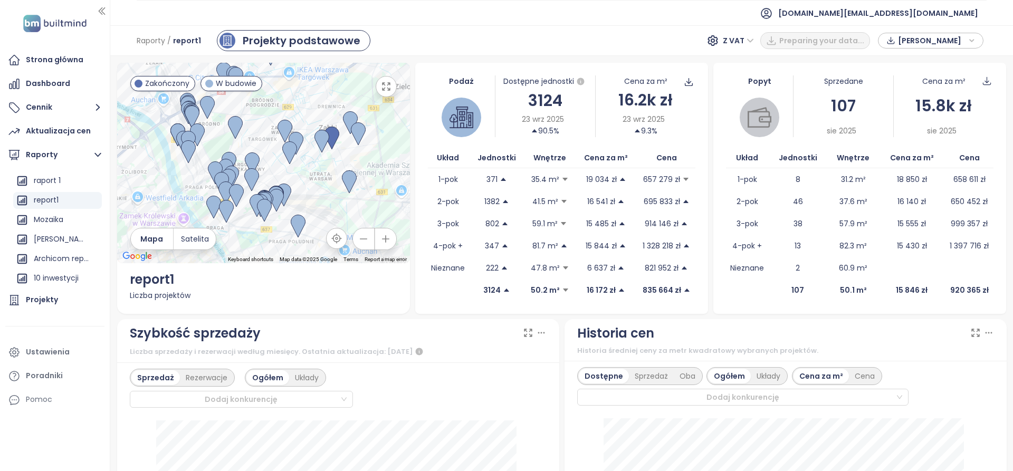
drag, startPoint x: 369, startPoint y: 189, endPoint x: 369, endPoint y: 219, distance: 30.1
click at [369, 219] on div at bounding box center [263, 163] width 293 height 201
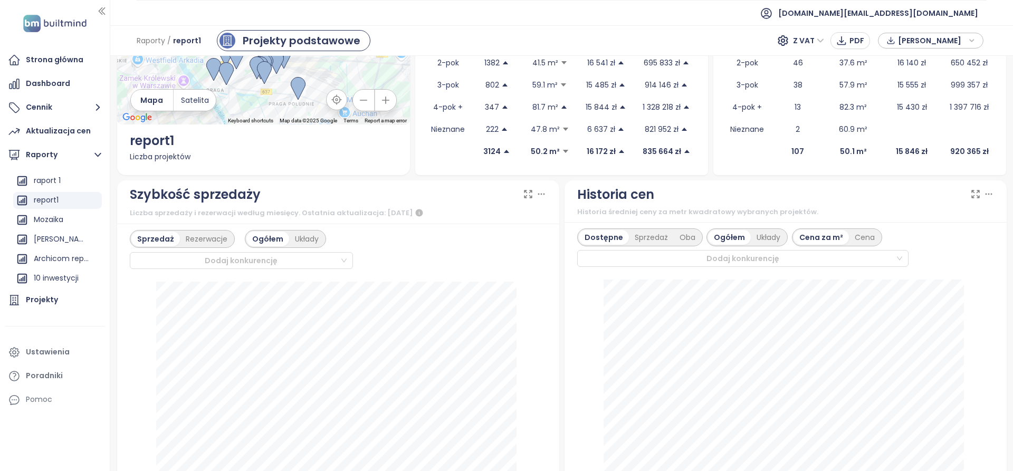
scroll to position [211, 0]
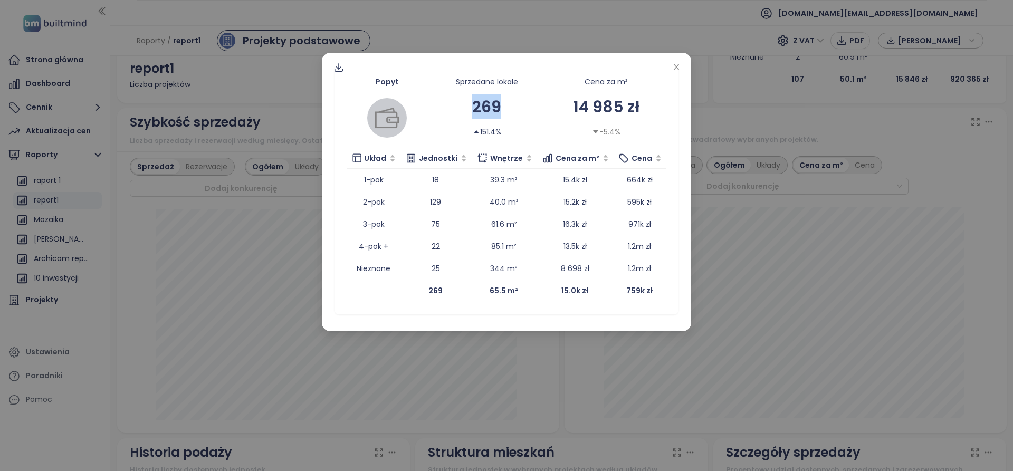
drag, startPoint x: 469, startPoint y: 102, endPoint x: 582, endPoint y: 102, distance: 112.4
click at [503, 109] on div "269" at bounding box center [487, 106] width 119 height 25
click at [679, 68] on icon "close" at bounding box center [676, 67] width 8 height 8
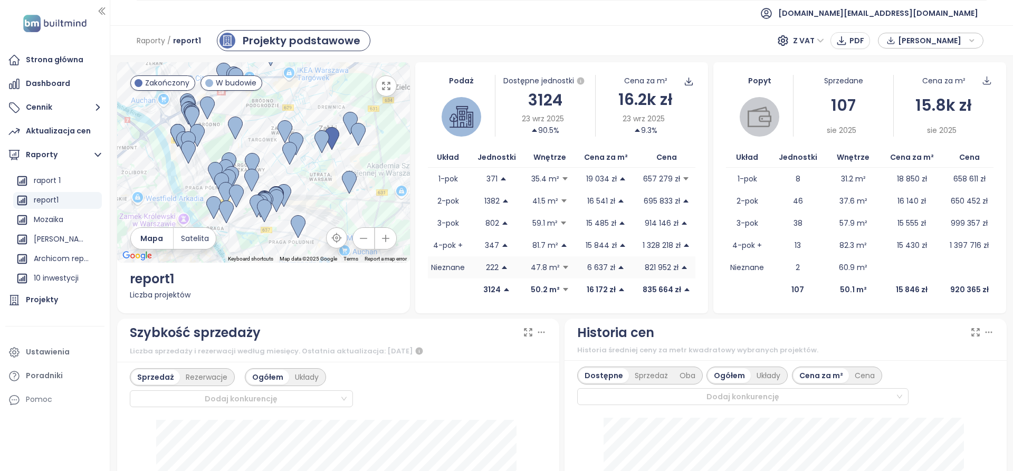
scroll to position [0, 0]
click at [46, 117] on button "Cennik" at bounding box center [54, 107] width 99 height 21
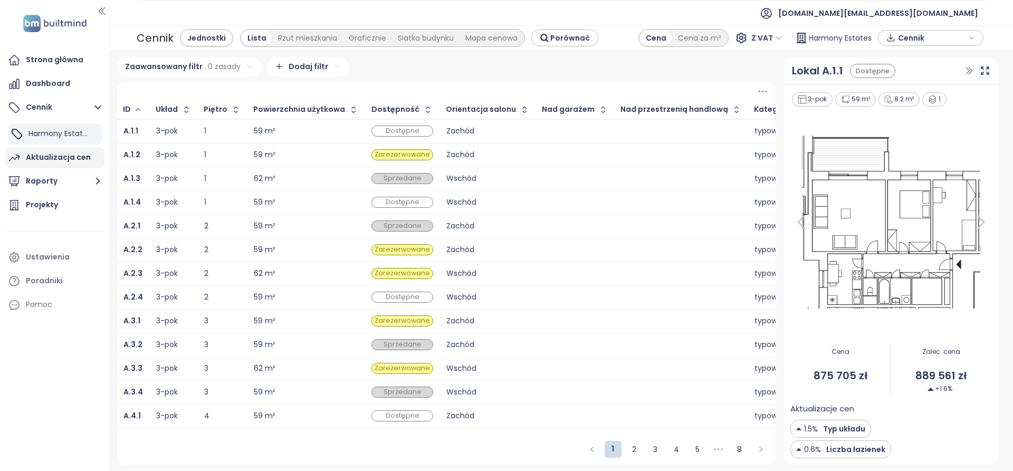
click at [69, 152] on div "Aktualizacja cen" at bounding box center [58, 157] width 65 height 13
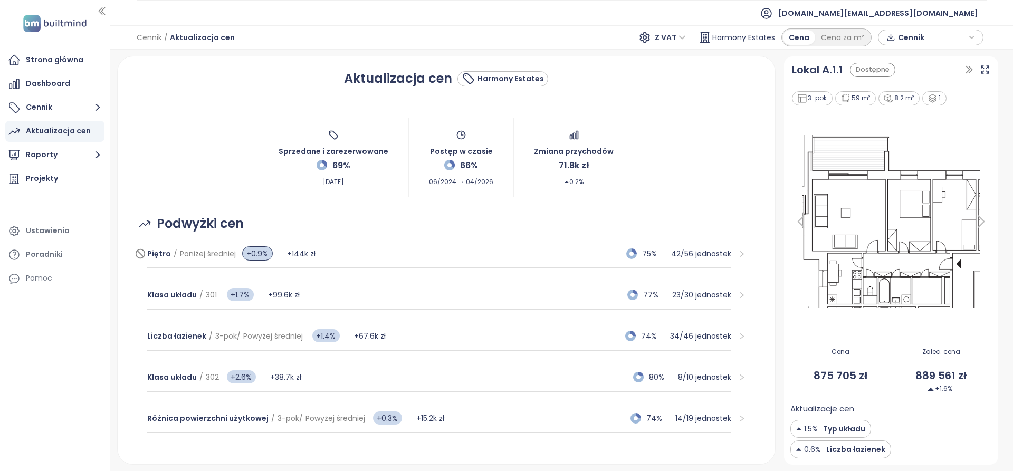
click at [329, 255] on div "Piętro / Poniżej średniej +0.9% +144k zł 75% 42 / 56 jednostek" at bounding box center [439, 254] width 585 height 29
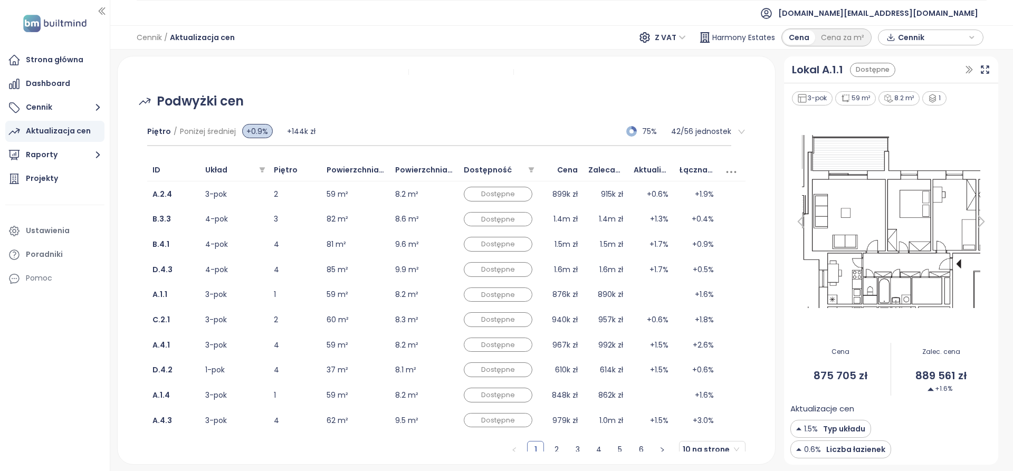
scroll to position [106, 0]
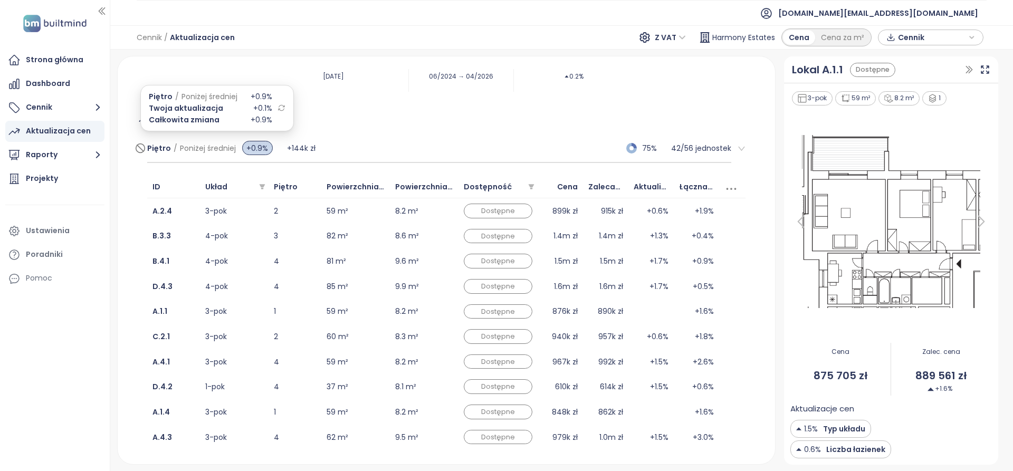
click at [161, 144] on span "Piętro" at bounding box center [159, 148] width 24 height 11
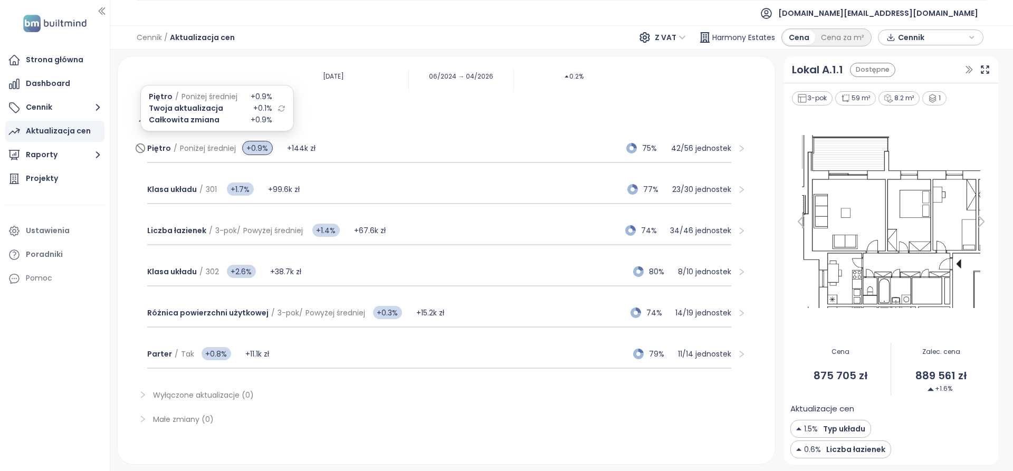
click at [213, 149] on span "Poniżej średniej" at bounding box center [208, 148] width 56 height 11
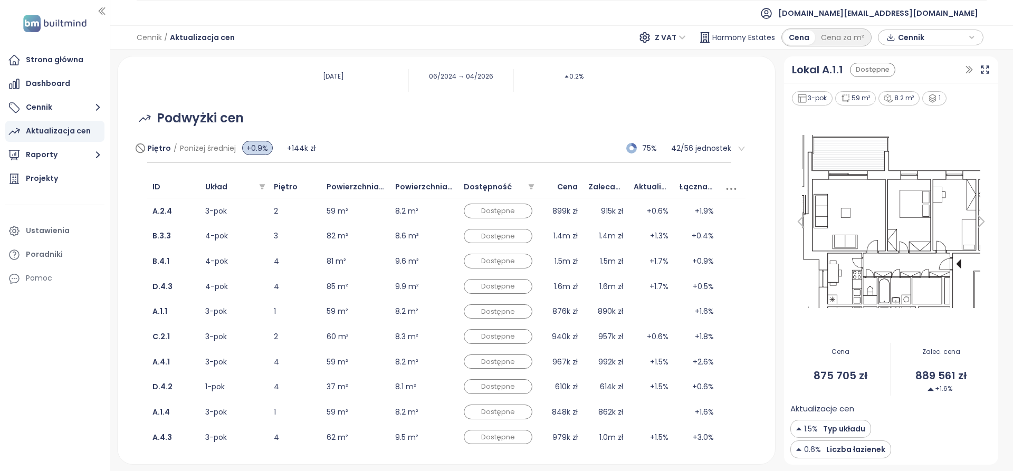
click at [687, 148] on p "42 / 56 jednostek" at bounding box center [701, 149] width 60 height 12
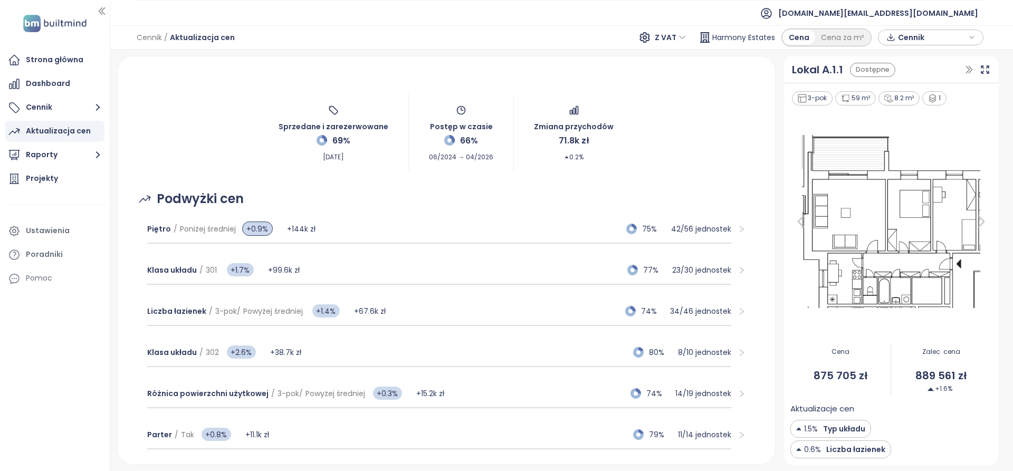
scroll to position [0, 0]
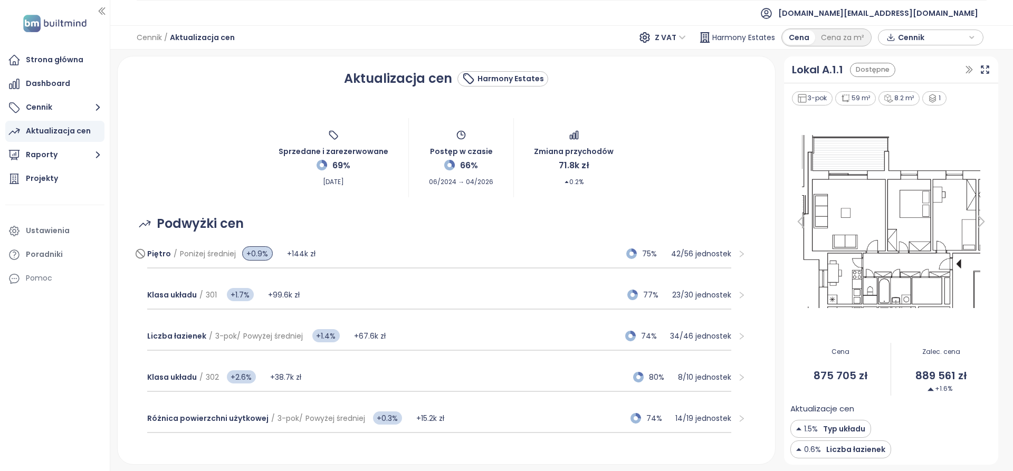
click at [320, 256] on div "Piętro / Poniżej średniej +0.9% +144k zł 75% 42 / 56 jednostek" at bounding box center [439, 254] width 585 height 29
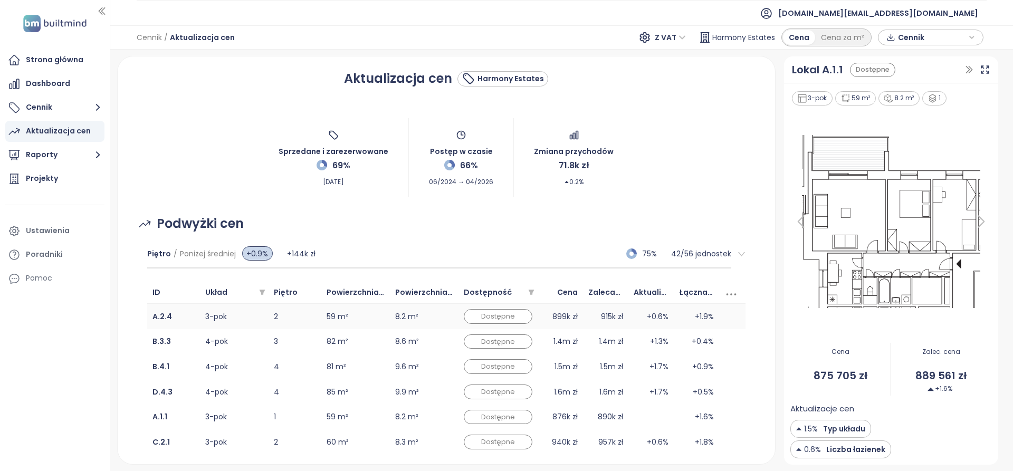
click at [508, 321] on div "Dostępne" at bounding box center [498, 316] width 69 height 15
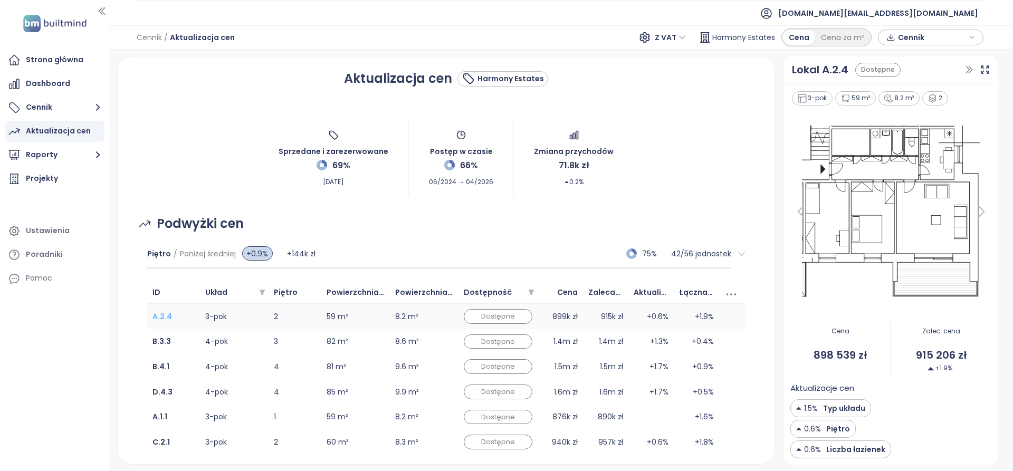
click at [158, 316] on b "A.2.4" at bounding box center [163, 316] width 20 height 11
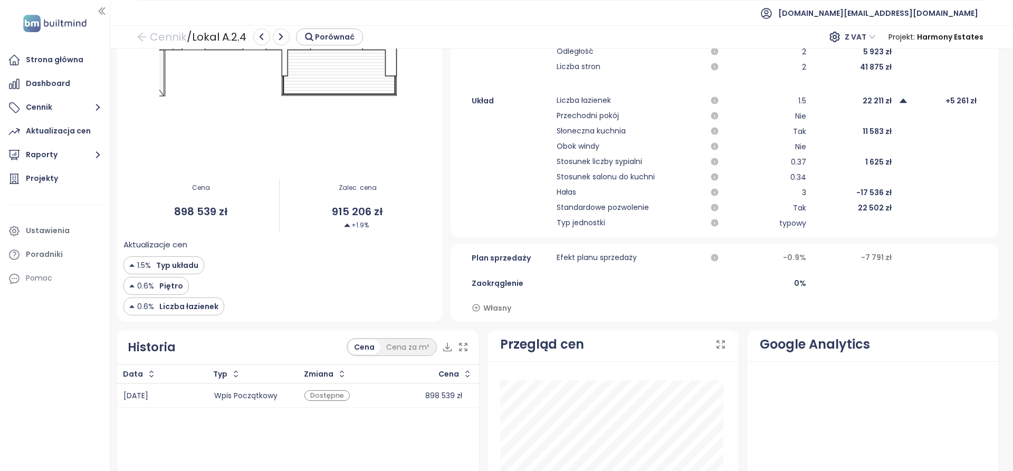
scroll to position [317, 0]
drag, startPoint x: 336, startPoint y: 208, endPoint x: 392, endPoint y: 213, distance: 56.1
click at [392, 213] on span "915 206 zł" at bounding box center [358, 211] width 156 height 16
click at [369, 219] on span "915 206 zł" at bounding box center [358, 211] width 156 height 16
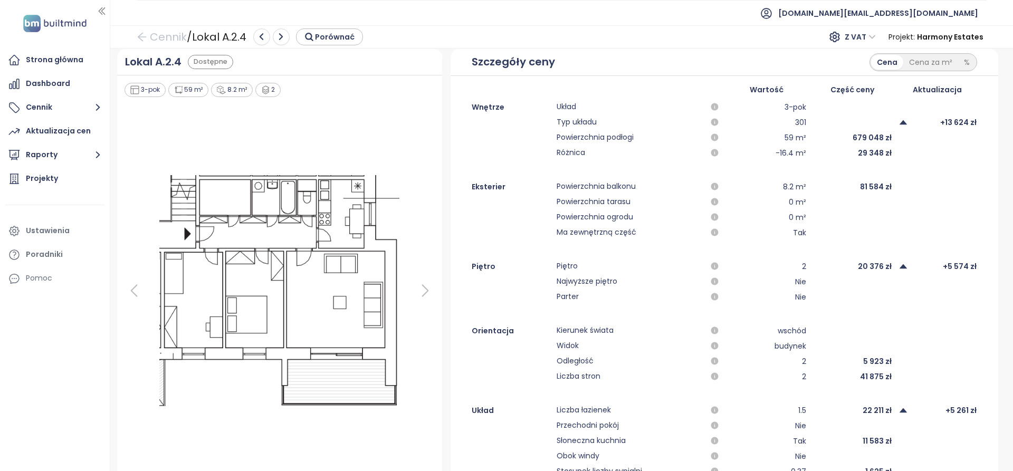
scroll to position [0, 0]
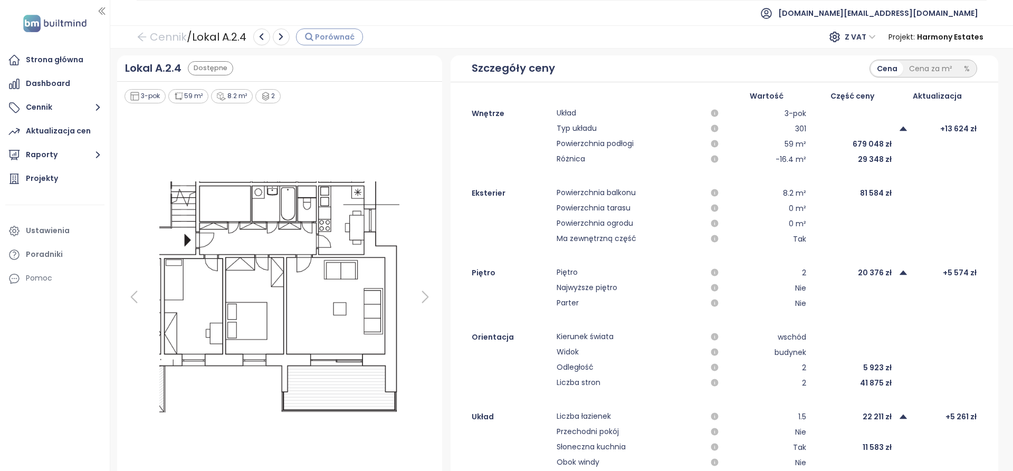
click at [332, 35] on span "Porównać" at bounding box center [335, 37] width 40 height 12
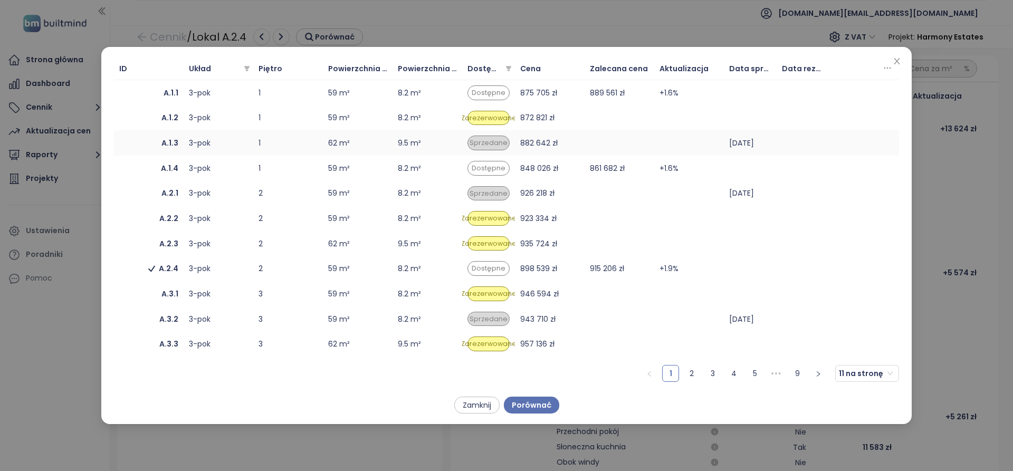
click at [210, 145] on div "3-pok" at bounding box center [218, 143] width 59 height 12
click at [535, 401] on span "Porównać" at bounding box center [532, 406] width 40 height 12
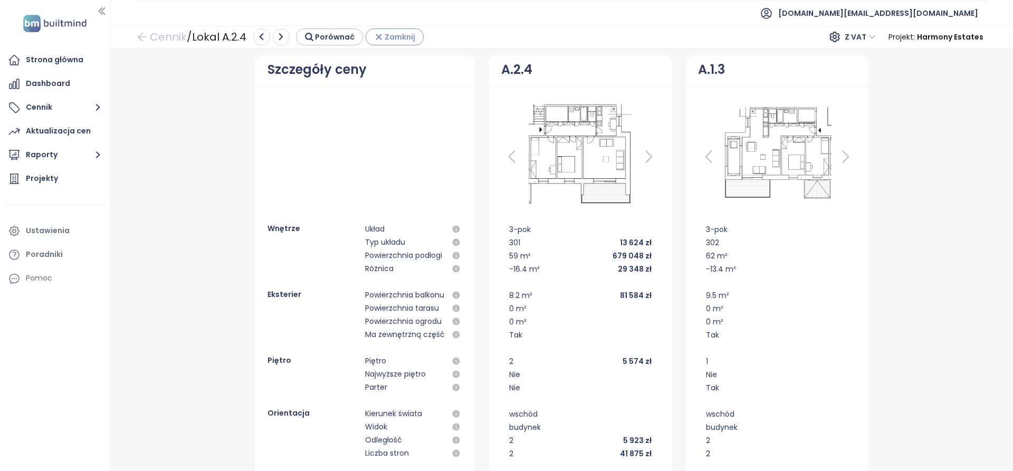
click at [380, 39] on icon "button" at bounding box center [378, 37] width 5 height 5
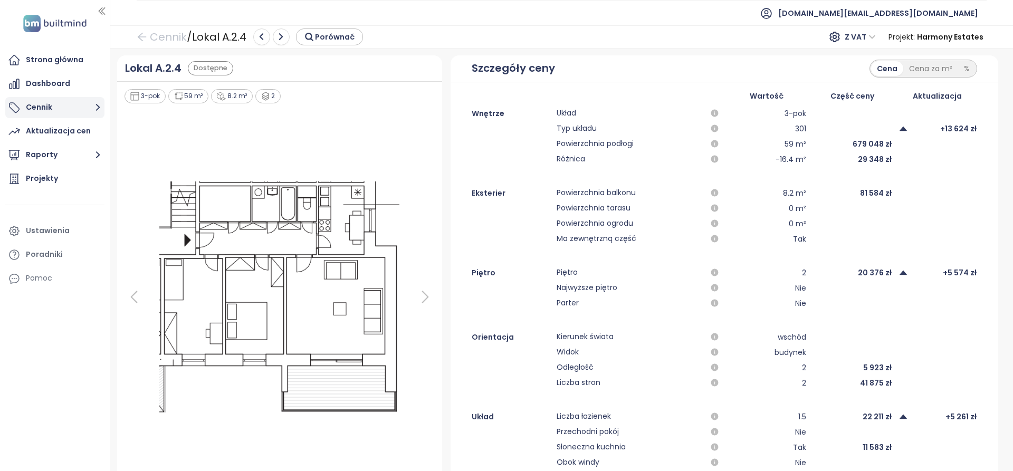
click at [68, 115] on button "Cennik" at bounding box center [54, 107] width 99 height 21
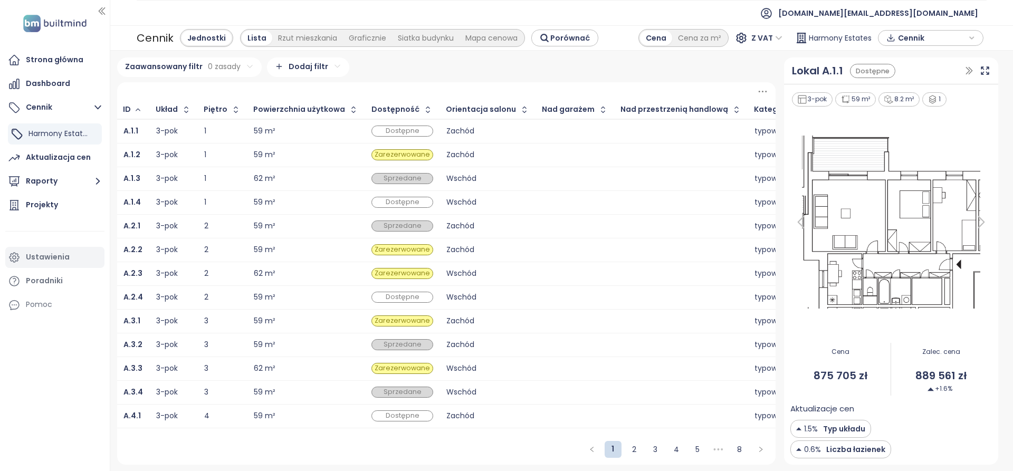
drag, startPoint x: 27, startPoint y: 208, endPoint x: 35, endPoint y: 222, distance: 16.3
click at [28, 208] on div "Projekty" at bounding box center [42, 204] width 32 height 13
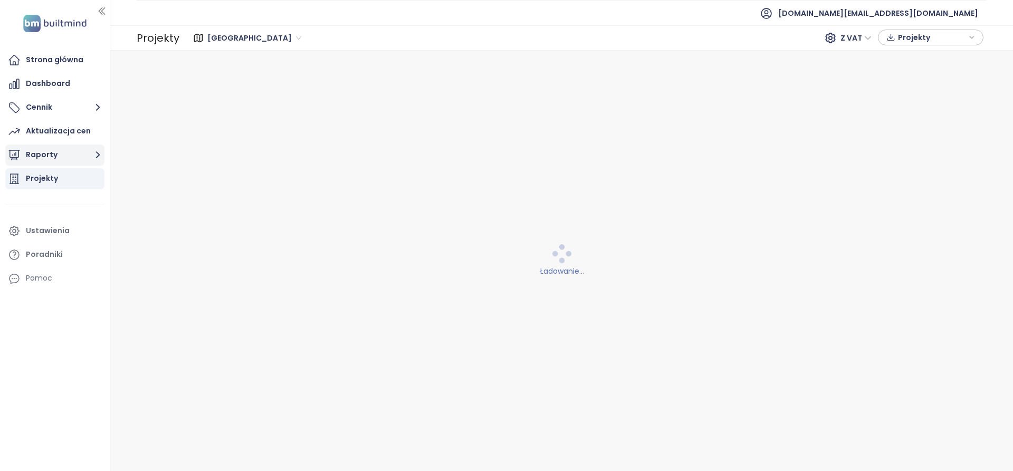
click at [93, 149] on icon "button" at bounding box center [97, 154] width 13 height 13
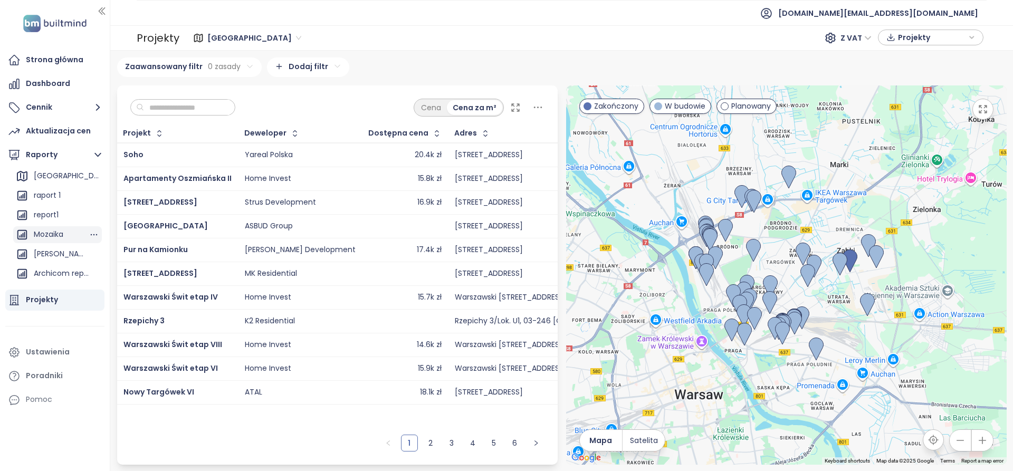
scroll to position [96, 0]
click at [65, 197] on div "report1" at bounding box center [57, 200] width 89 height 17
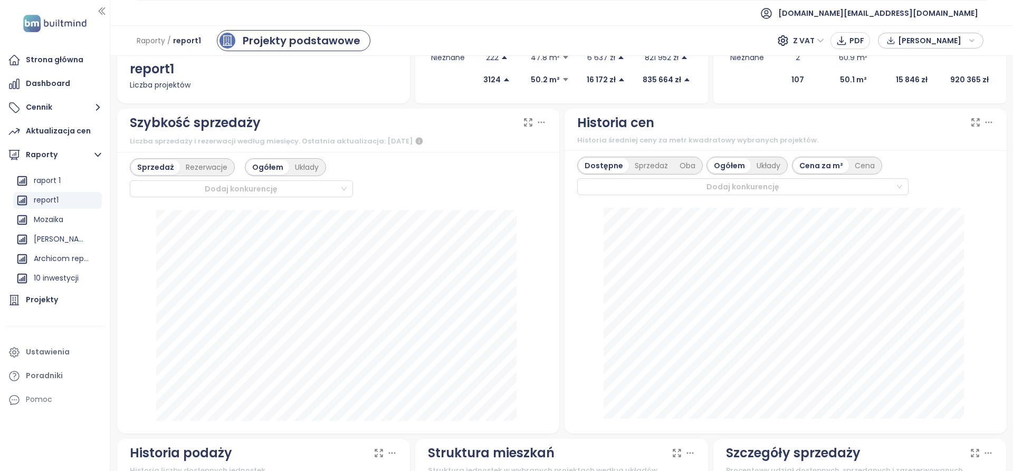
scroll to position [211, 0]
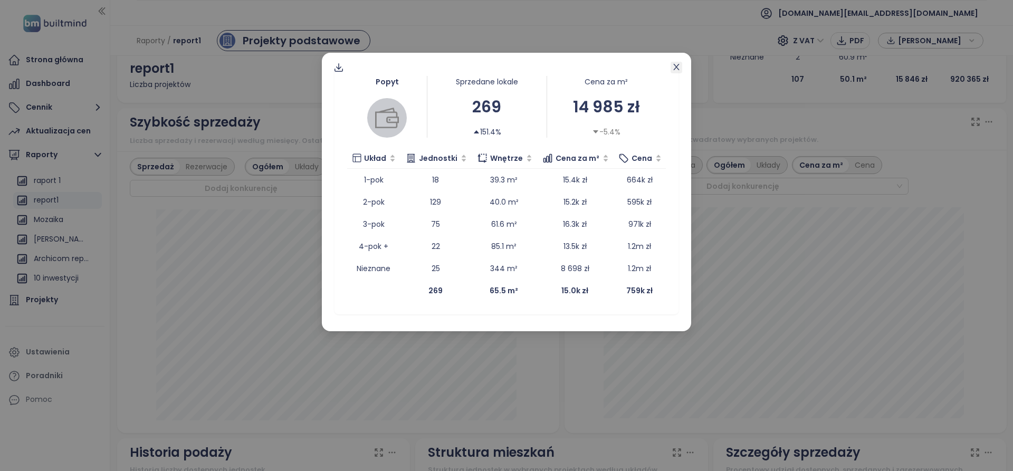
click at [677, 70] on icon "close" at bounding box center [676, 67] width 8 height 8
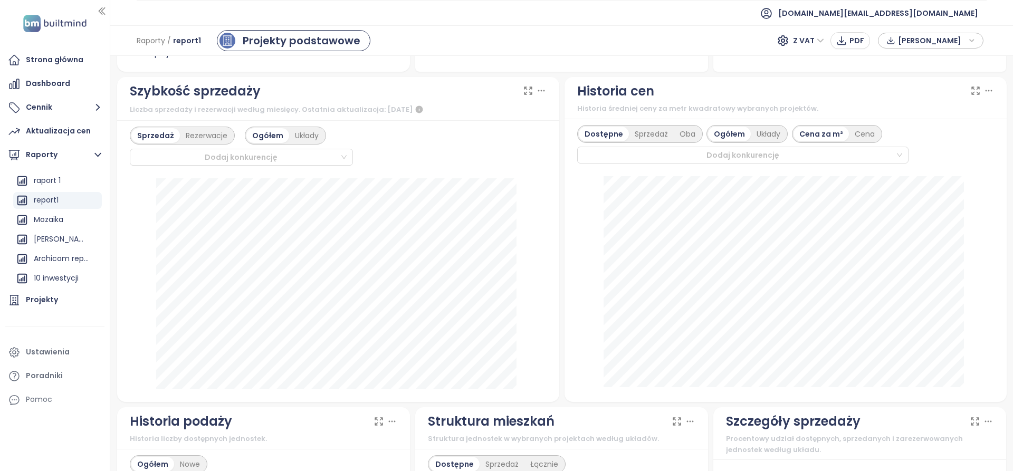
scroll to position [264, 0]
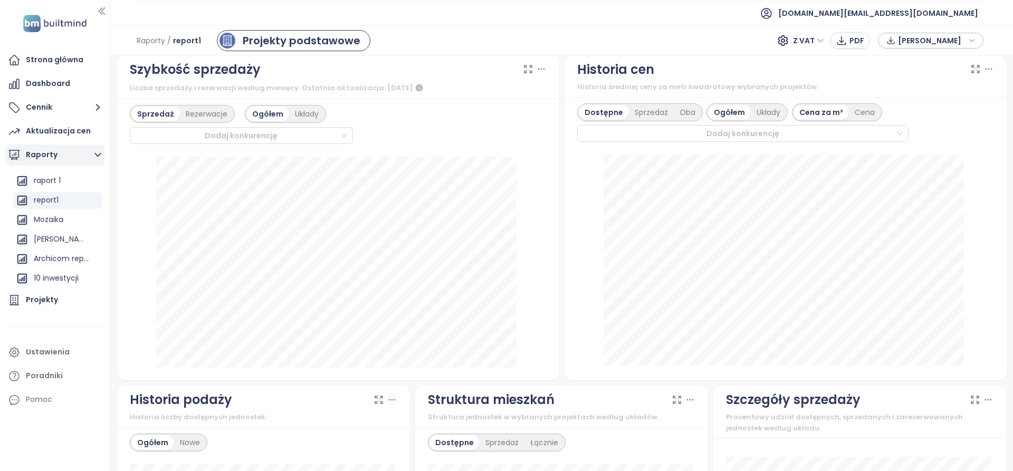
click at [90, 153] on button "Raporty" at bounding box center [54, 155] width 99 height 21
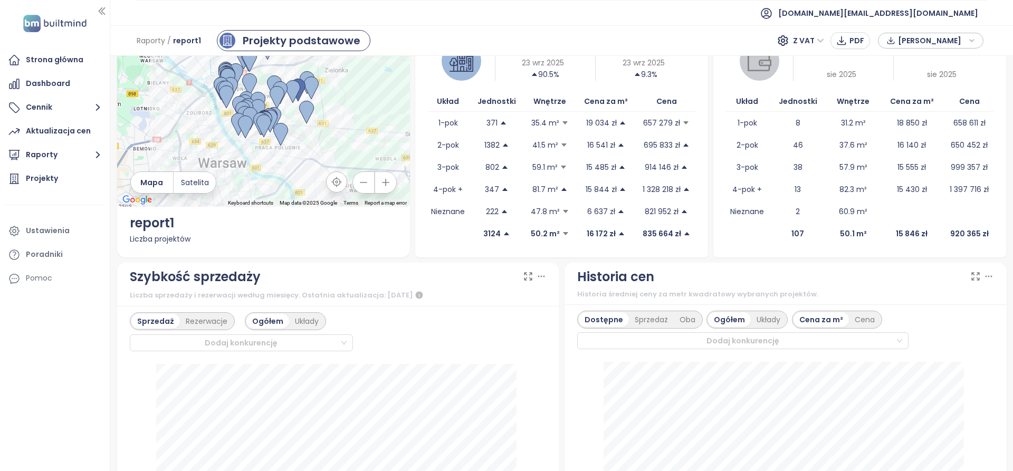
scroll to position [39, 0]
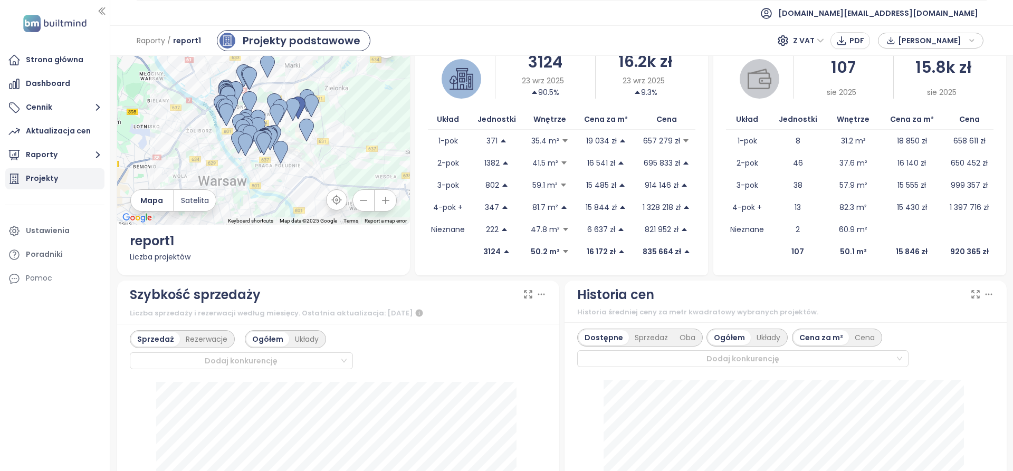
click at [83, 174] on div "Projekty" at bounding box center [54, 178] width 99 height 21
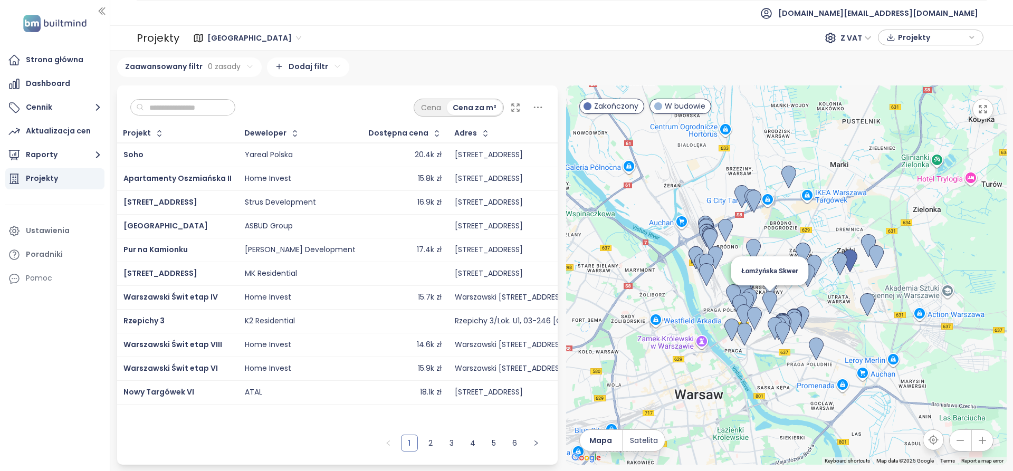
drag, startPoint x: 766, startPoint y: 299, endPoint x: 778, endPoint y: 303, distance: 12.9
click at [766, 299] on img at bounding box center [770, 302] width 15 height 23
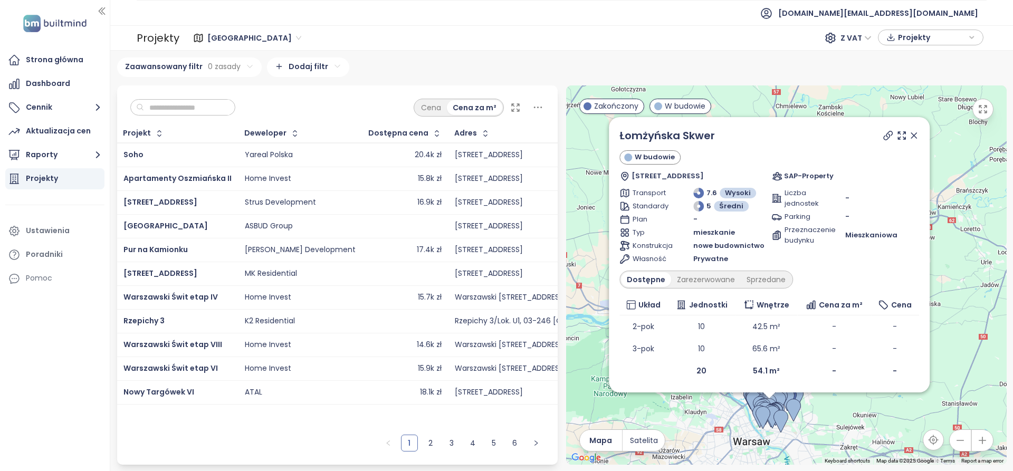
drag, startPoint x: 896, startPoint y: 309, endPoint x: 807, endPoint y: 434, distance: 154.1
click at [807, 434] on div "Łomżyńska Skwer W budowie Łomżyńska 40, 03-762 Warszawa, Poland SAP-Property Tr…" at bounding box center [786, 276] width 441 height 380
click at [752, 406] on img at bounding box center [755, 402] width 15 height 23
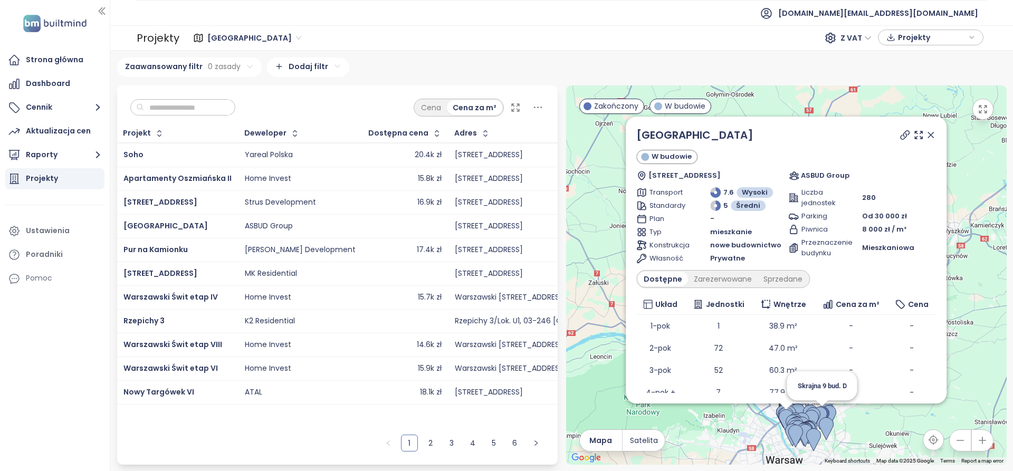
click at [829, 414] on img at bounding box center [822, 417] width 15 height 23
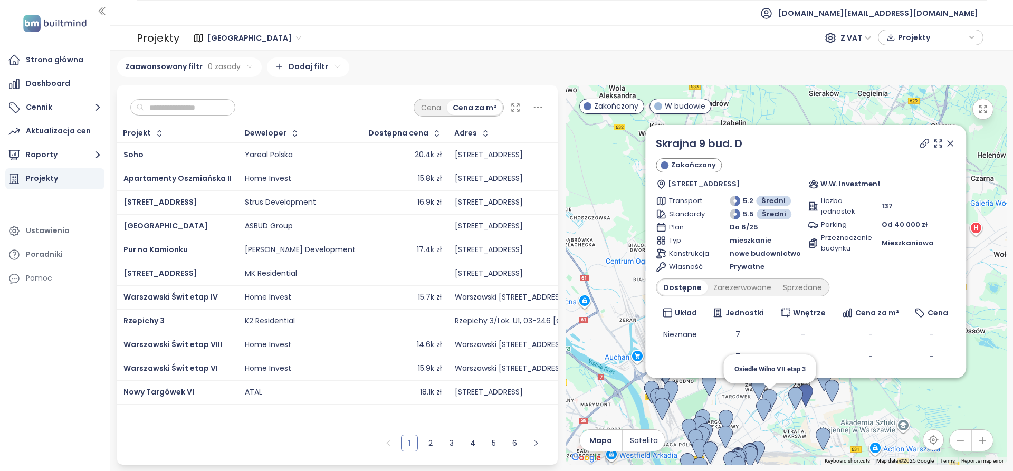
click at [765, 395] on img at bounding box center [770, 401] width 15 height 23
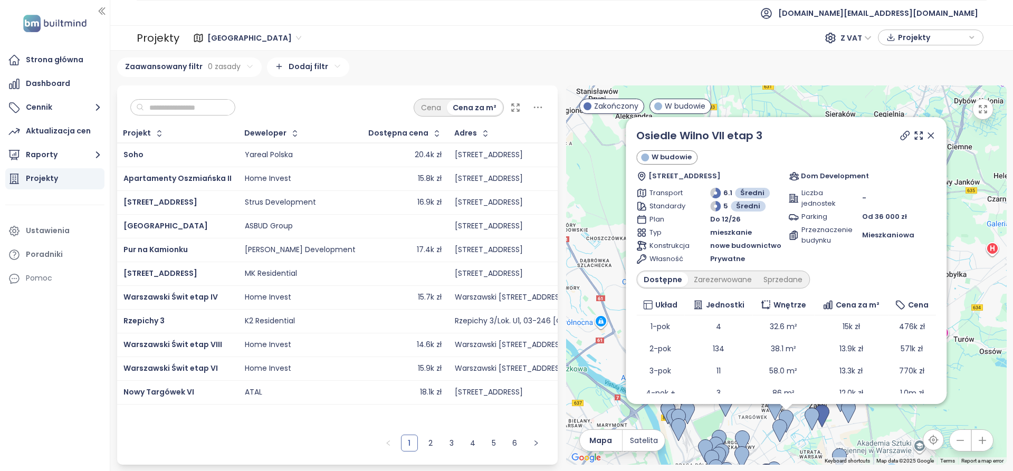
click at [898, 141] on div at bounding box center [917, 136] width 38 height 16
click at [900, 138] on icon at bounding box center [905, 135] width 11 height 11
click at [914, 137] on icon at bounding box center [919, 135] width 11 height 11
click at [914, 138] on icon at bounding box center [919, 135] width 11 height 11
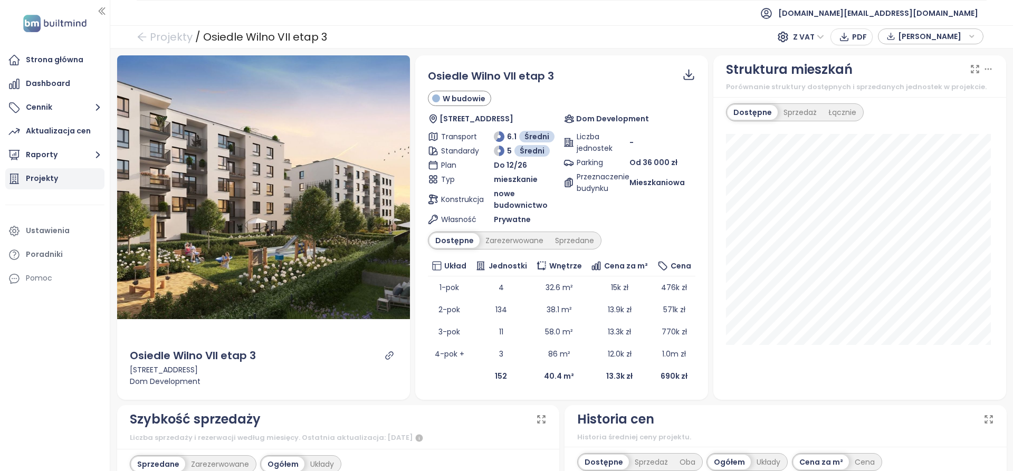
click at [40, 181] on div "Projekty" at bounding box center [42, 178] width 32 height 13
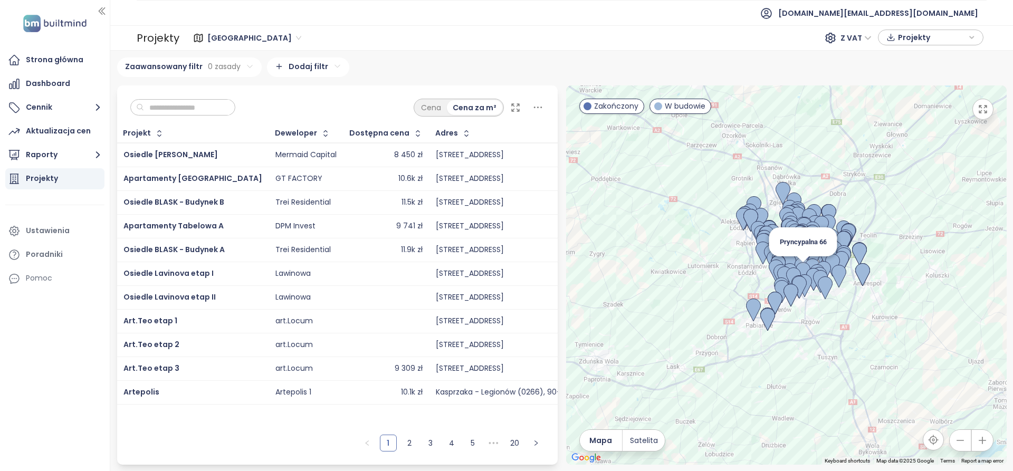
drag, startPoint x: 806, startPoint y: 264, endPoint x: 815, endPoint y: 277, distance: 15.5
click at [806, 265] on img at bounding box center [803, 273] width 15 height 23
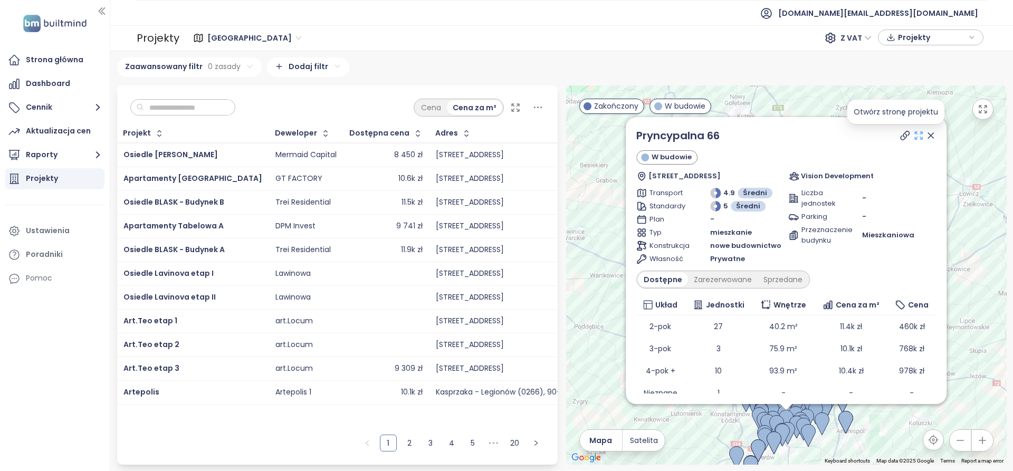
click at [914, 138] on icon at bounding box center [919, 135] width 11 height 11
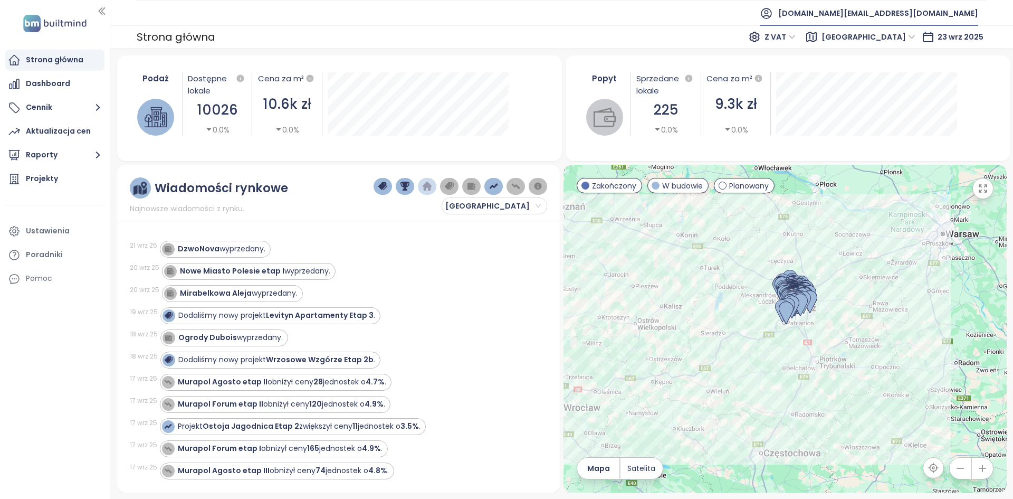
click at [944, 20] on span "[DOMAIN_NAME][EMAIL_ADDRESS][DOMAIN_NAME]" at bounding box center [879, 13] width 200 height 25
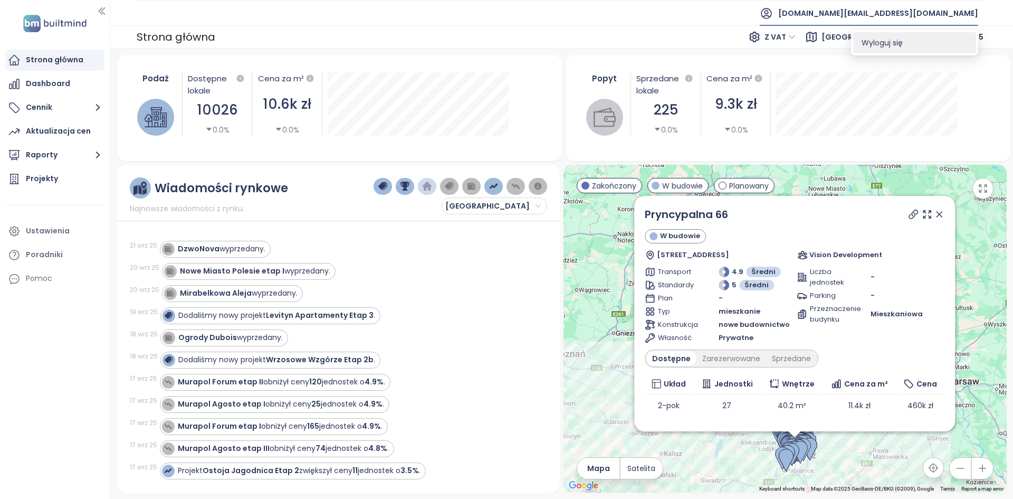
click at [894, 48] on li "Wyloguj się" at bounding box center [915, 42] width 123 height 21
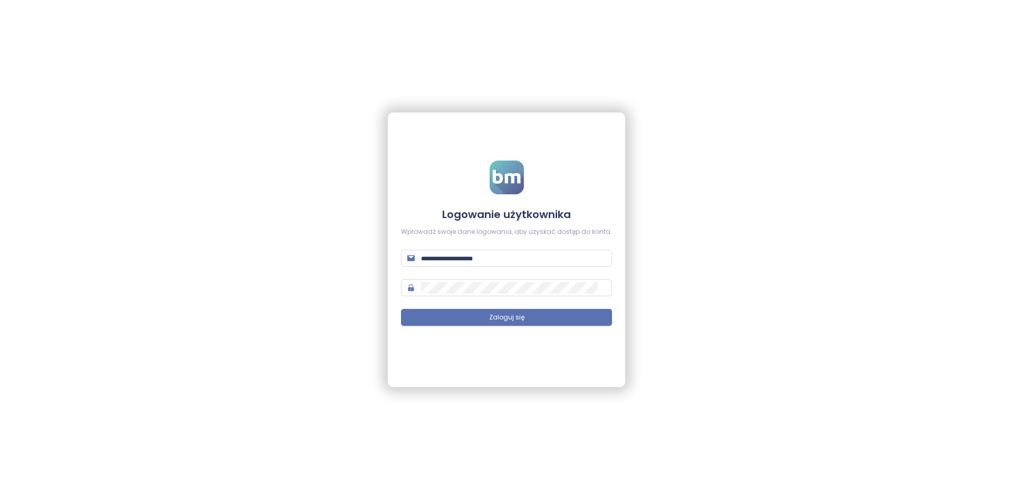
type input "**********"
click at [512, 315] on span "Zaloguj się" at bounding box center [506, 317] width 35 height 10
